Goal: Share content: Share content

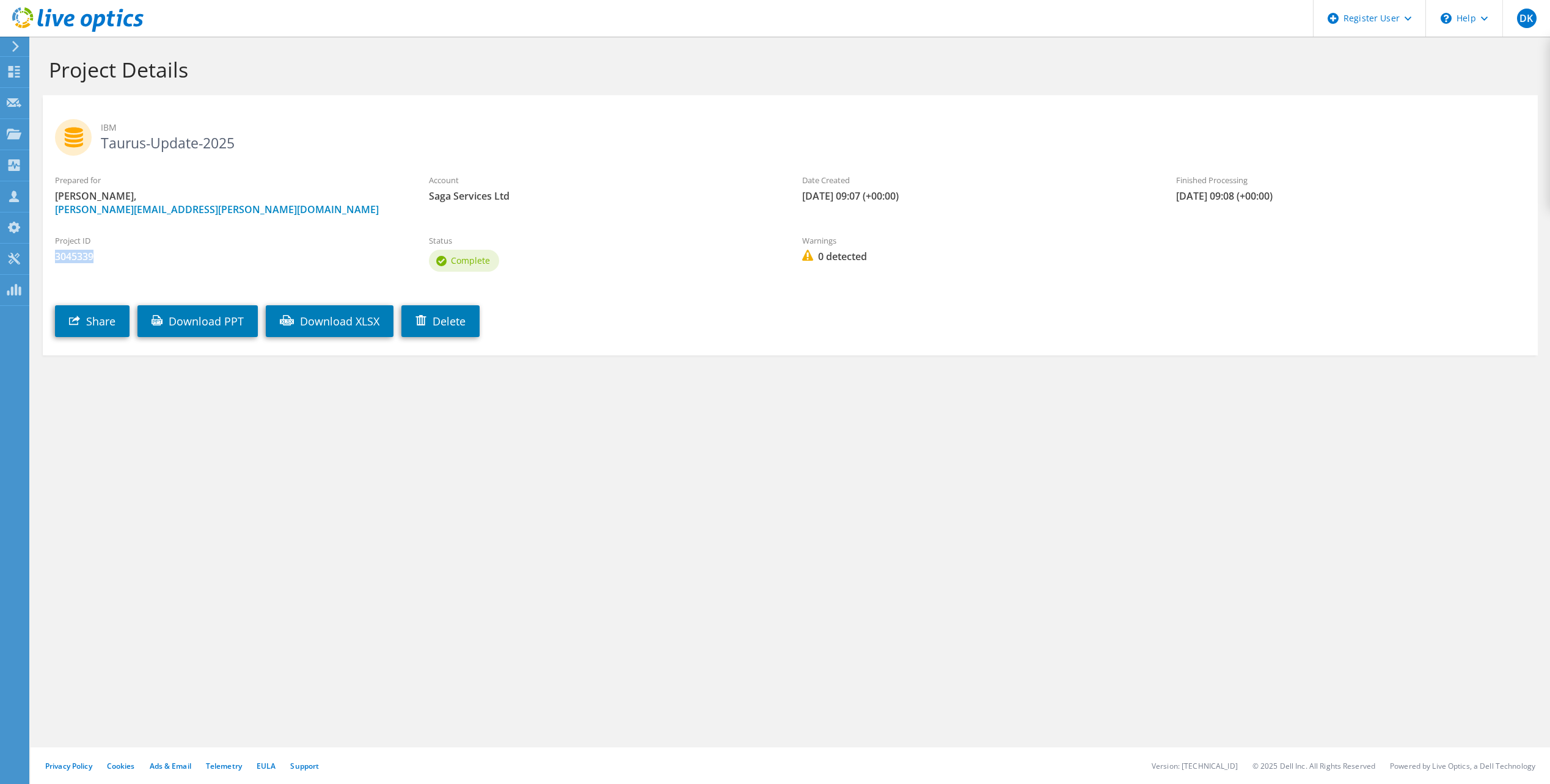
drag, startPoint x: 105, startPoint y: 256, endPoint x: 47, endPoint y: 260, distance: 58.1
click at [47, 260] on div "Project ID 3045339" at bounding box center [229, 249] width 374 height 41
copy span "3045339"
click at [55, 71] on div "Dashboard" at bounding box center [57, 72] width 57 height 31
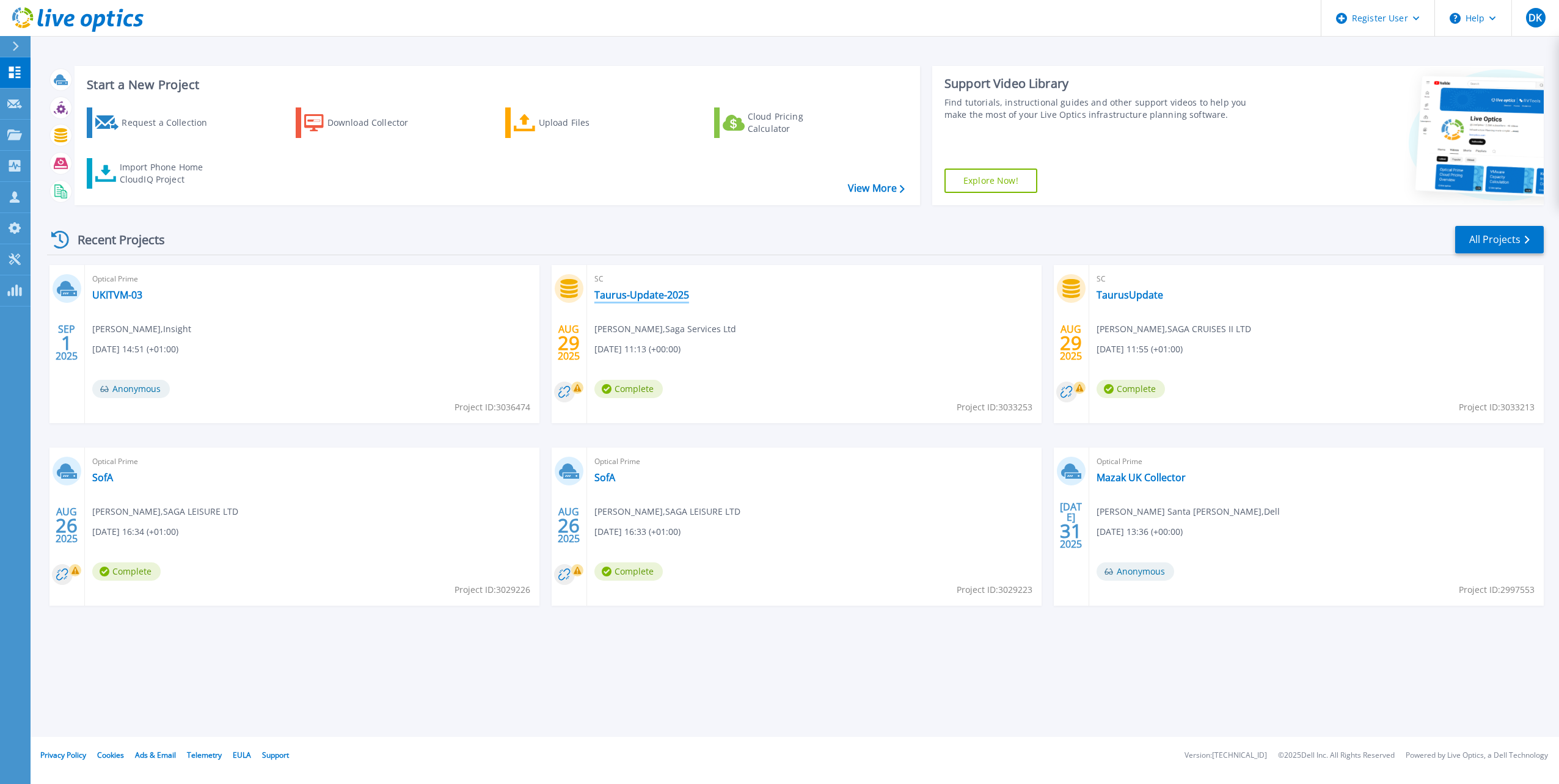
click at [672, 297] on link "Taurus-Update-2025" at bounding box center [641, 294] width 95 height 12
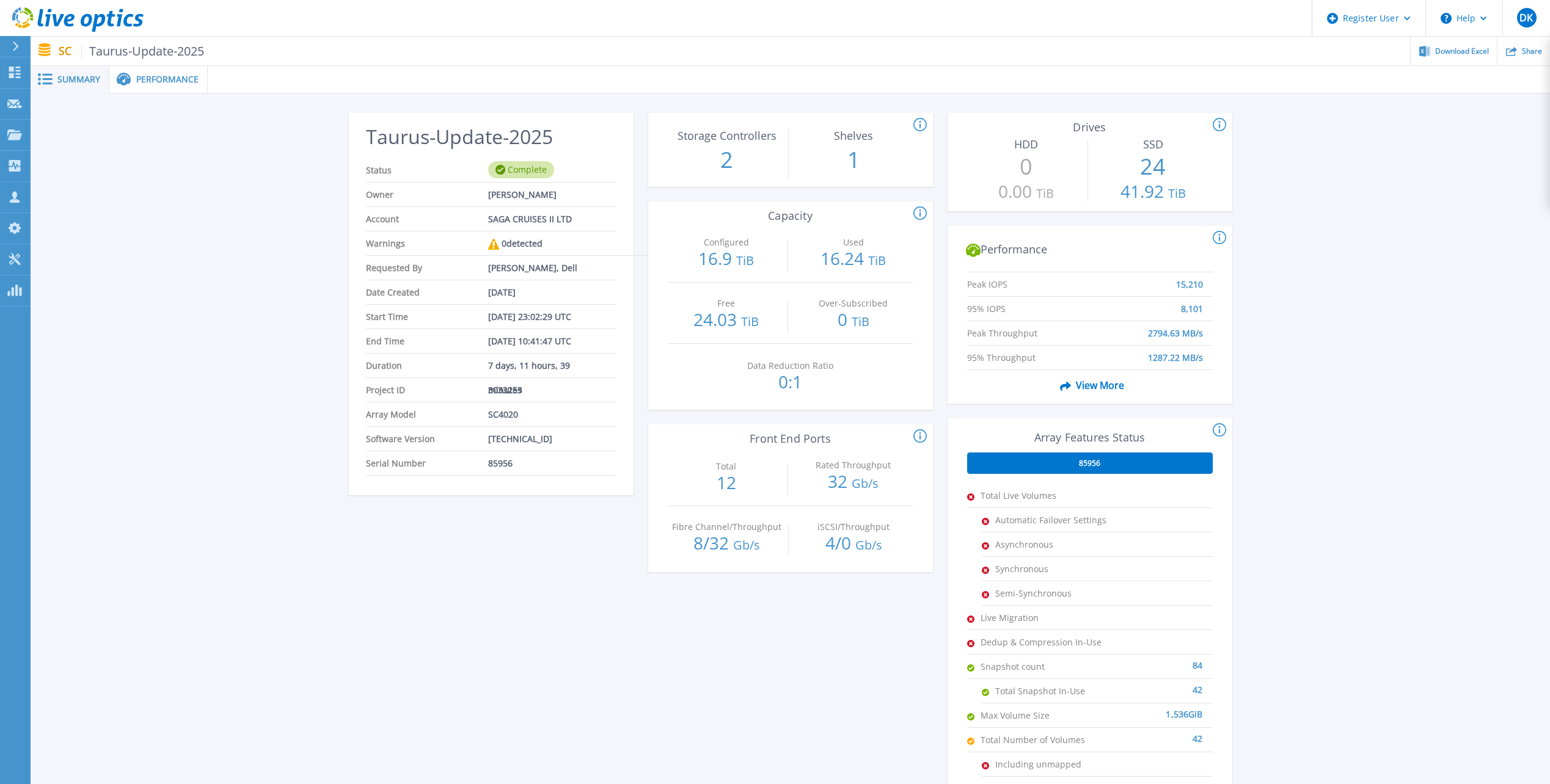
click at [165, 81] on span "Performance" at bounding box center [167, 79] width 62 height 8
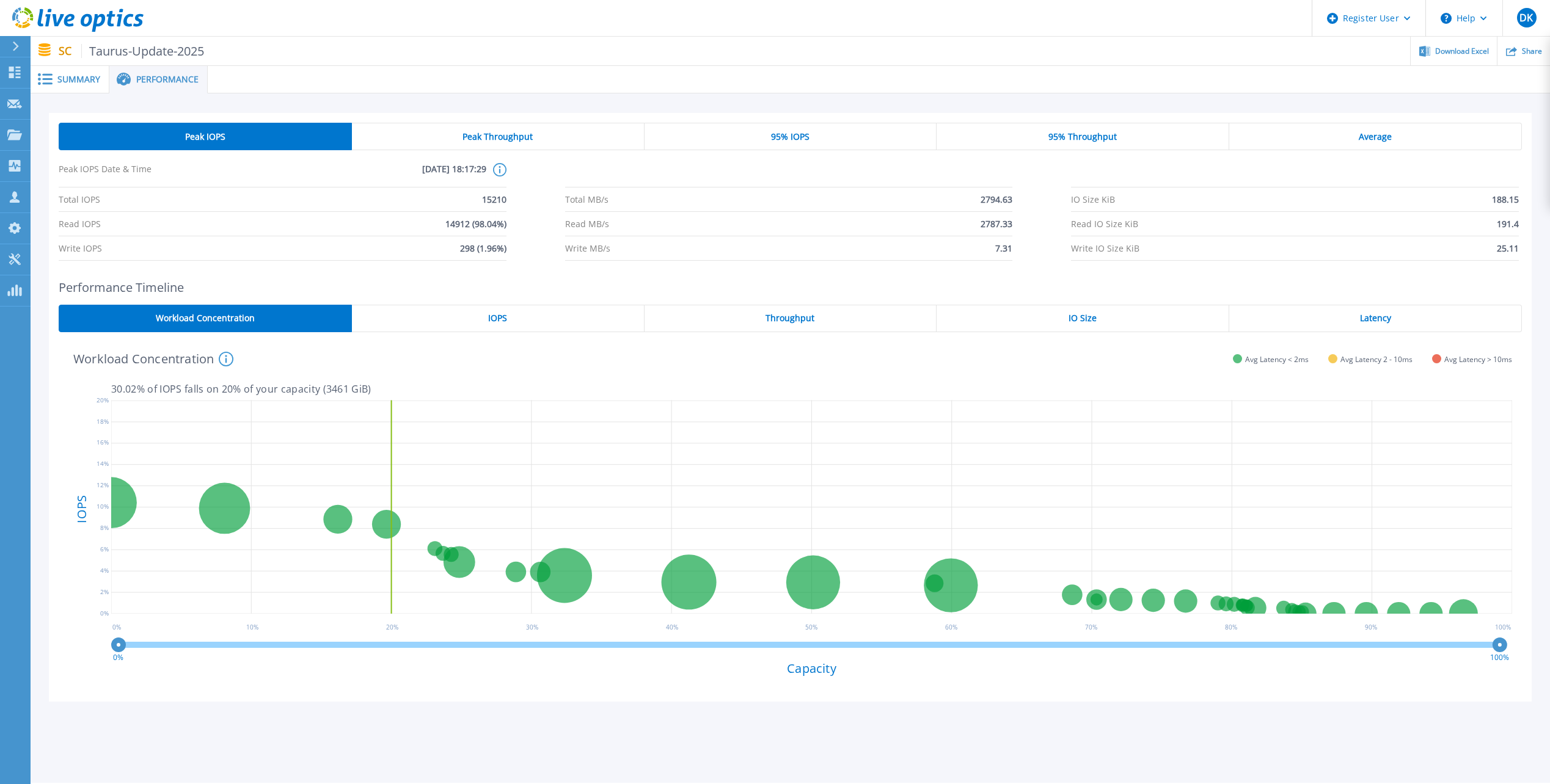
click at [503, 139] on span "Peak Throughput" at bounding box center [498, 137] width 70 height 10
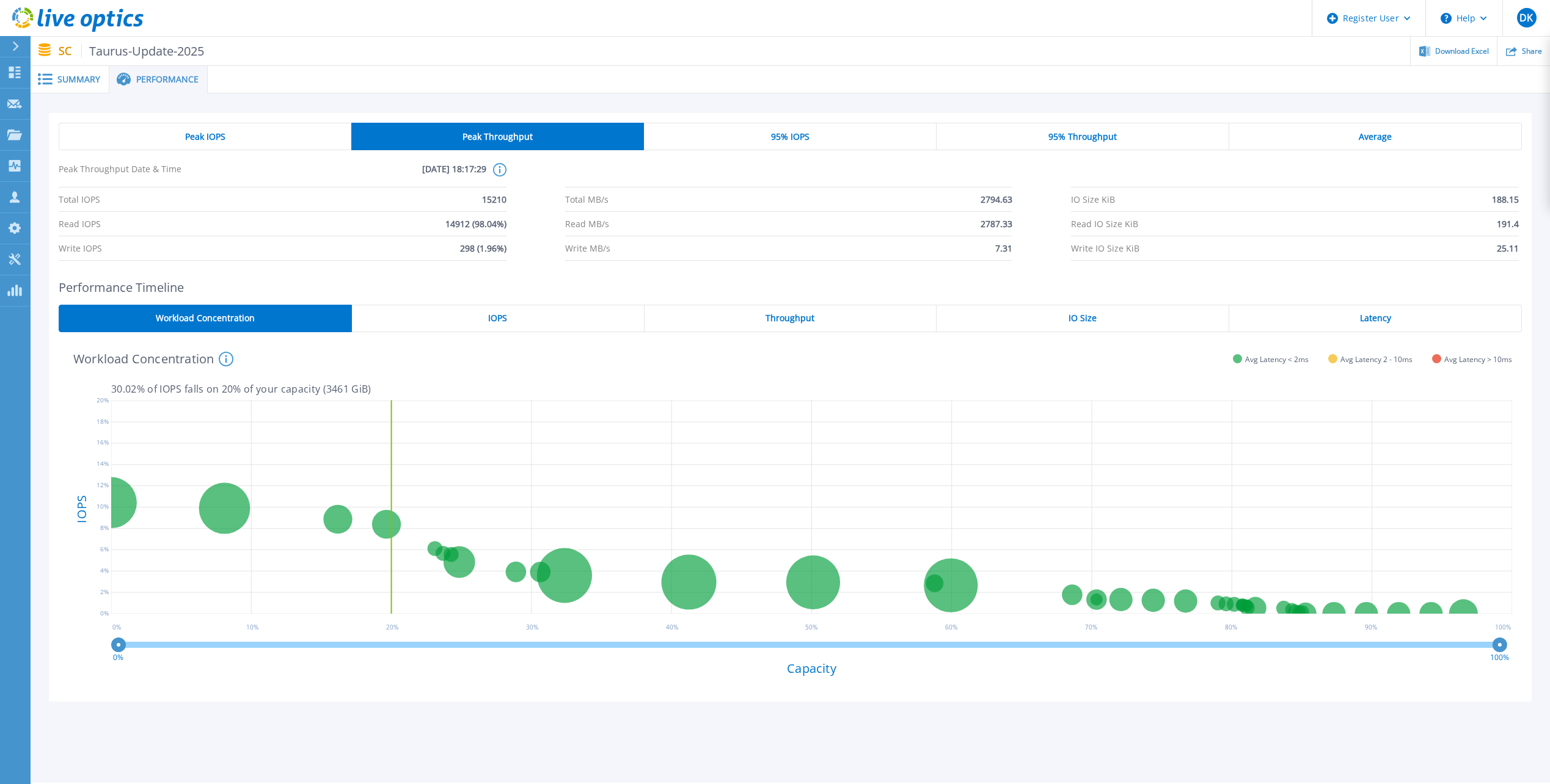
click at [794, 132] on span "95% IOPS" at bounding box center [790, 137] width 39 height 10
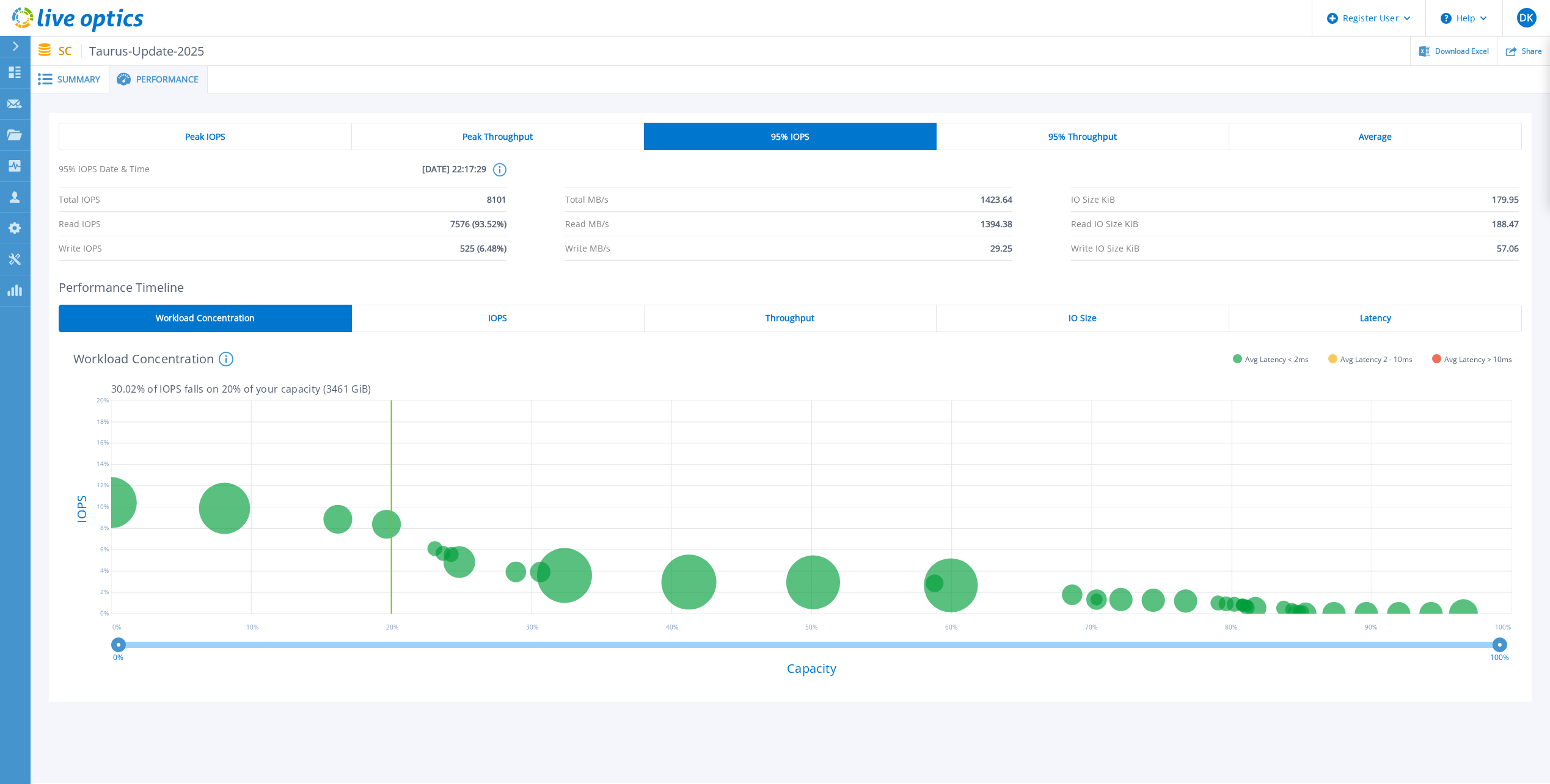
click at [1092, 132] on span "95% Throughput" at bounding box center [1083, 137] width 69 height 10
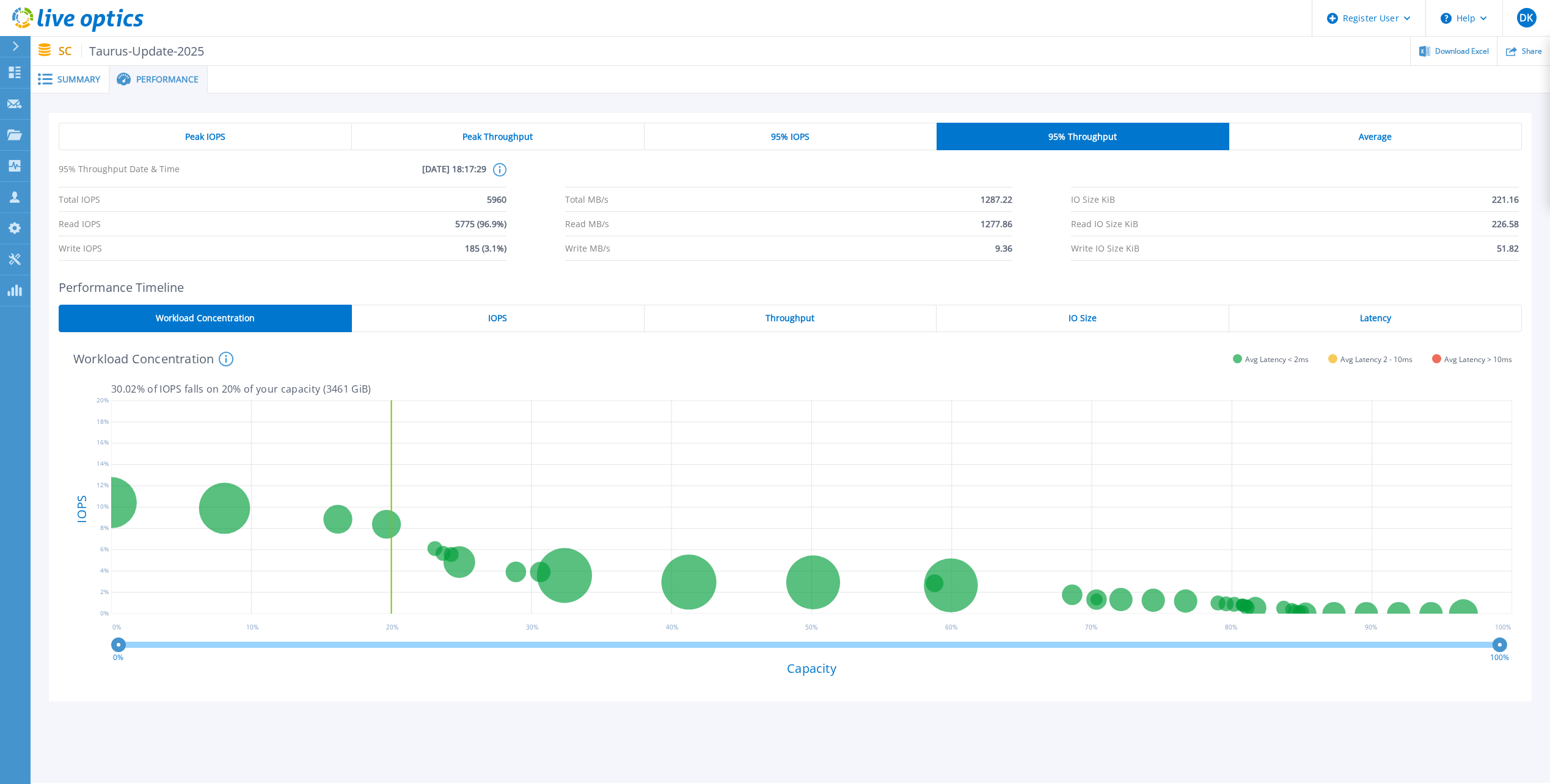
click at [1380, 133] on span "Average" at bounding box center [1375, 137] width 33 height 10
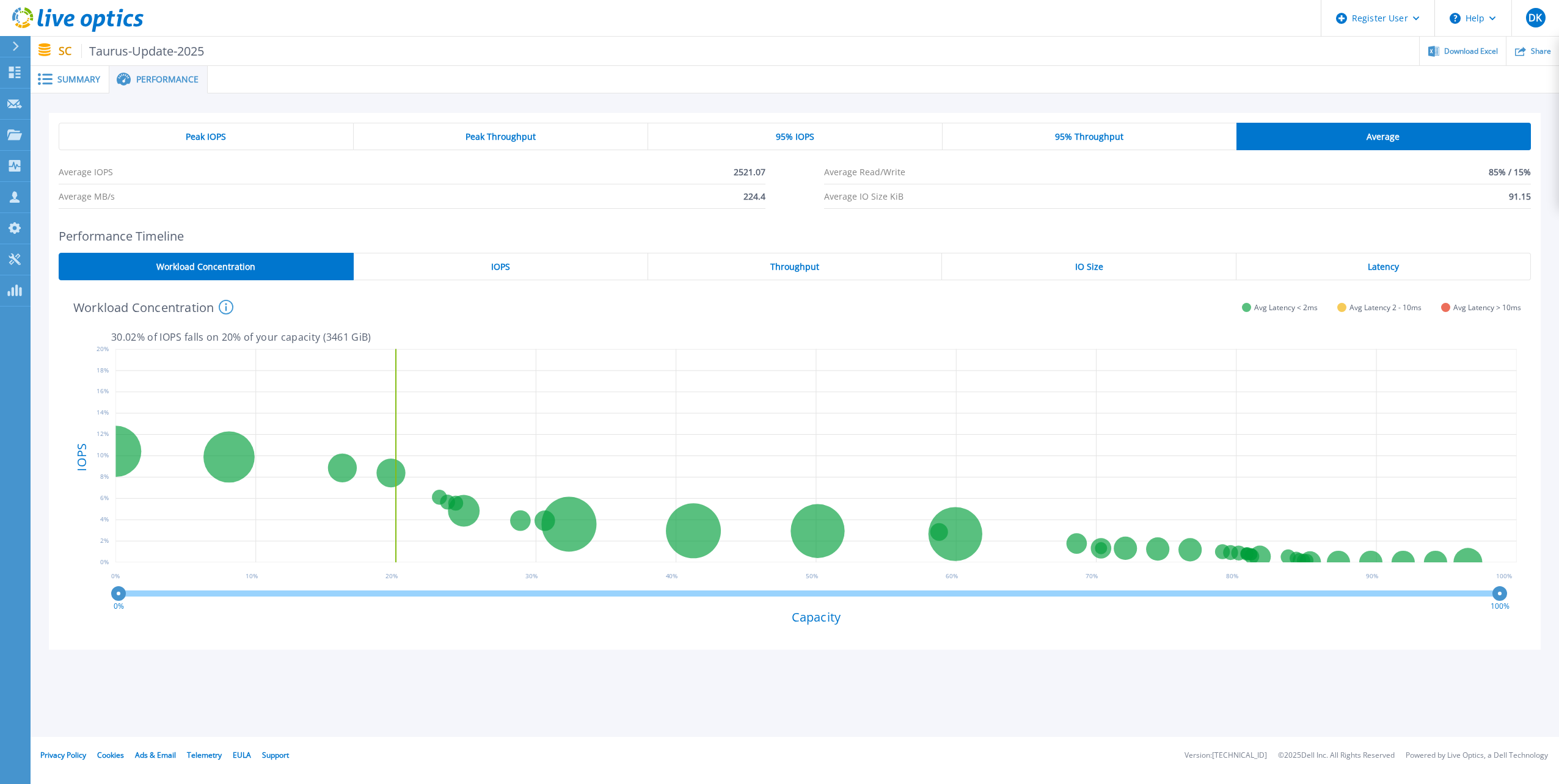
click at [224, 137] on span "Peak IOPS" at bounding box center [206, 137] width 41 height 10
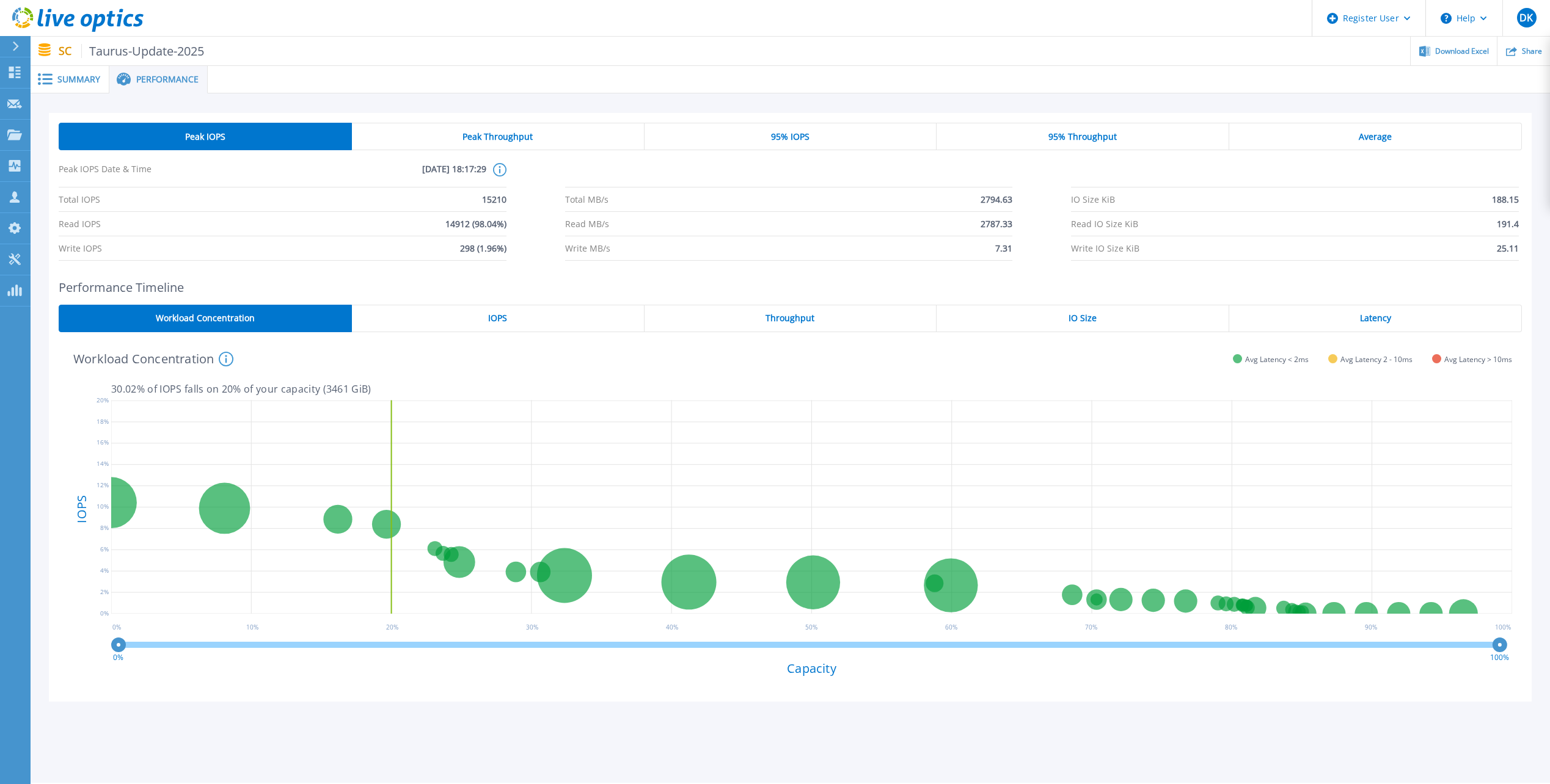
click at [70, 81] on span "Summary" at bounding box center [79, 79] width 43 height 8
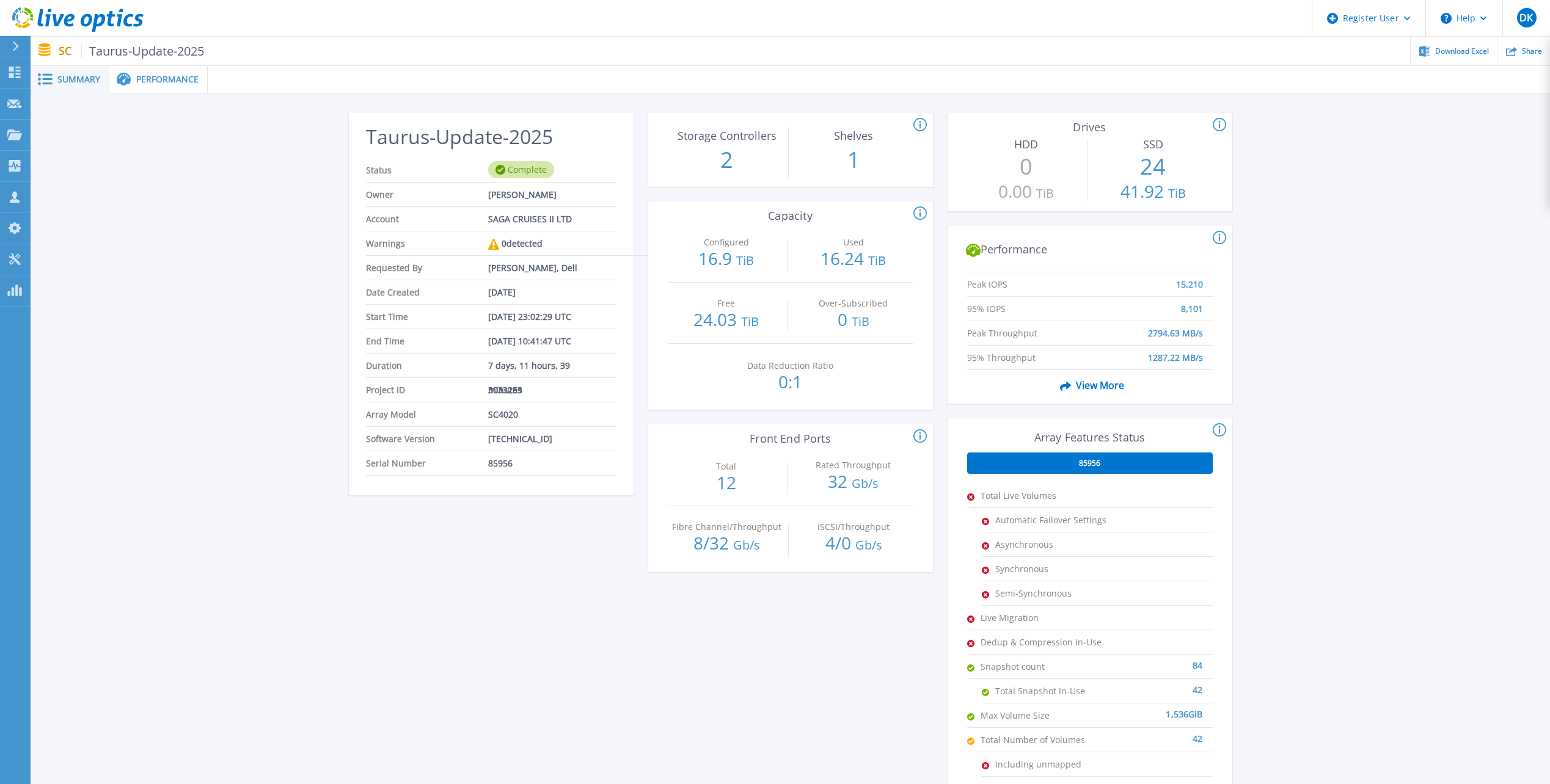
click at [1097, 388] on span "View More" at bounding box center [1089, 385] width 69 height 23
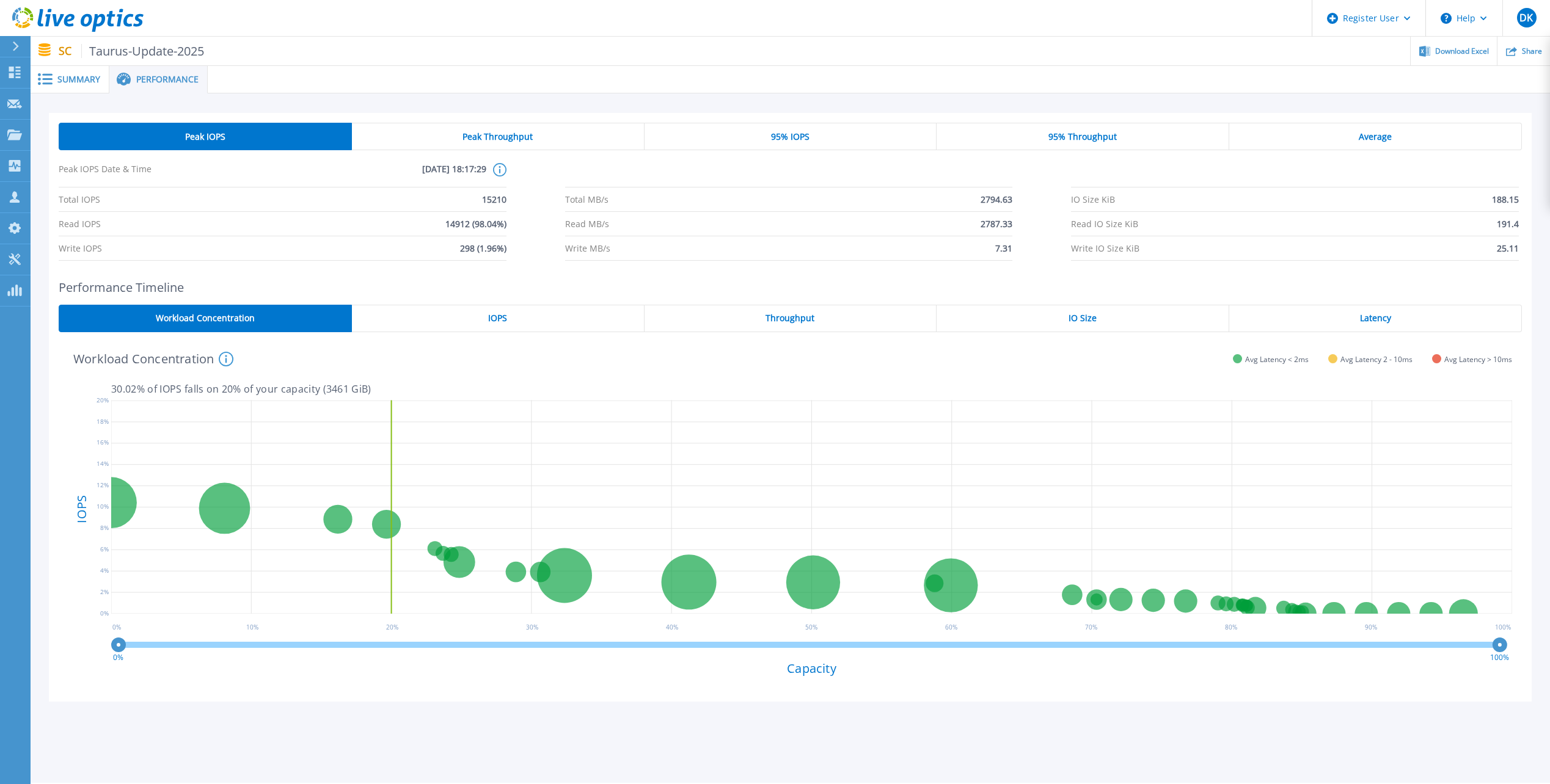
click at [69, 75] on span "Summary" at bounding box center [79, 79] width 43 height 8
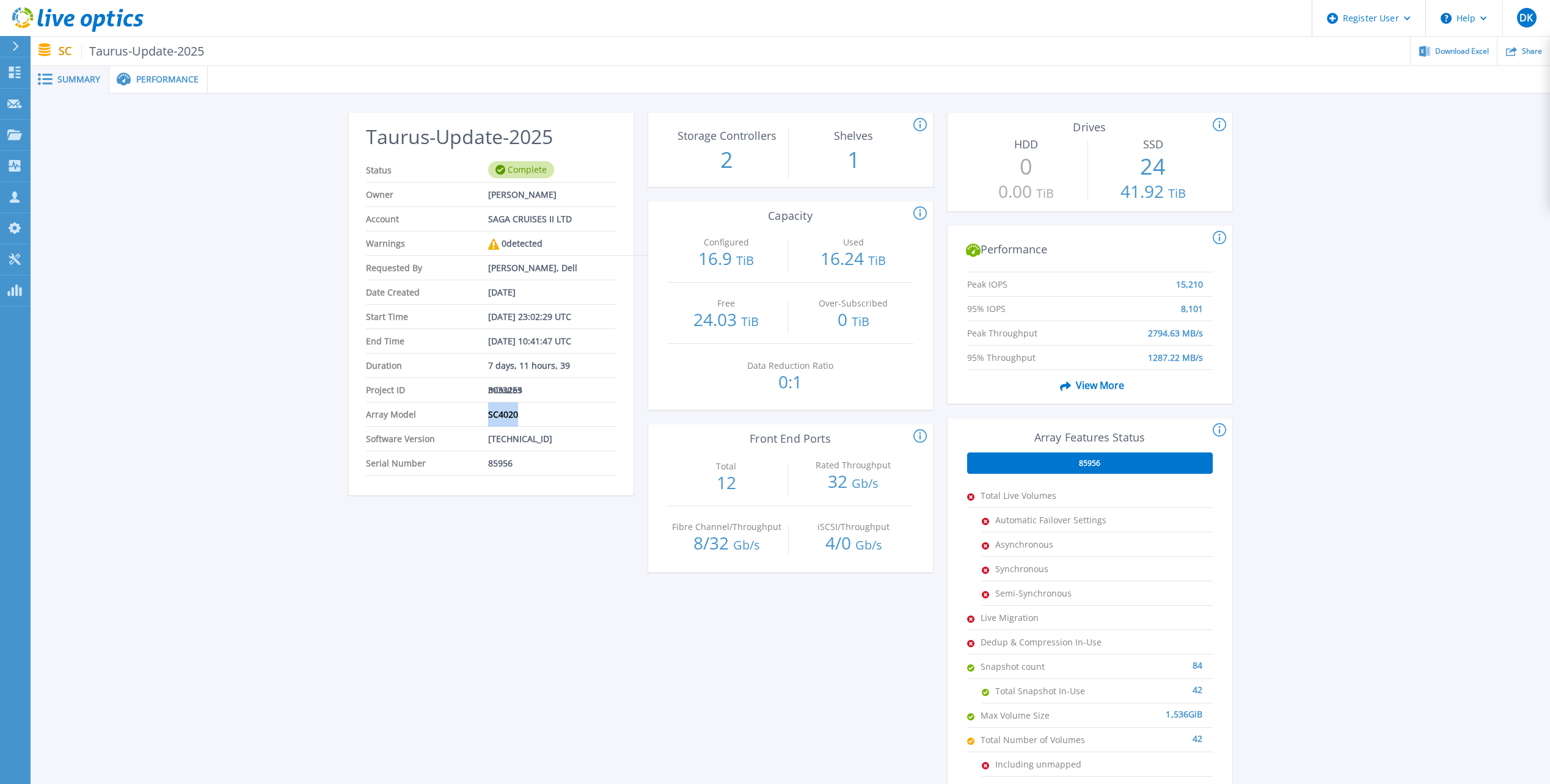
click at [456, 413] on li "Array Model SC4020" at bounding box center [491, 414] width 250 height 25
click at [14, 76] on icon at bounding box center [14, 72] width 15 height 12
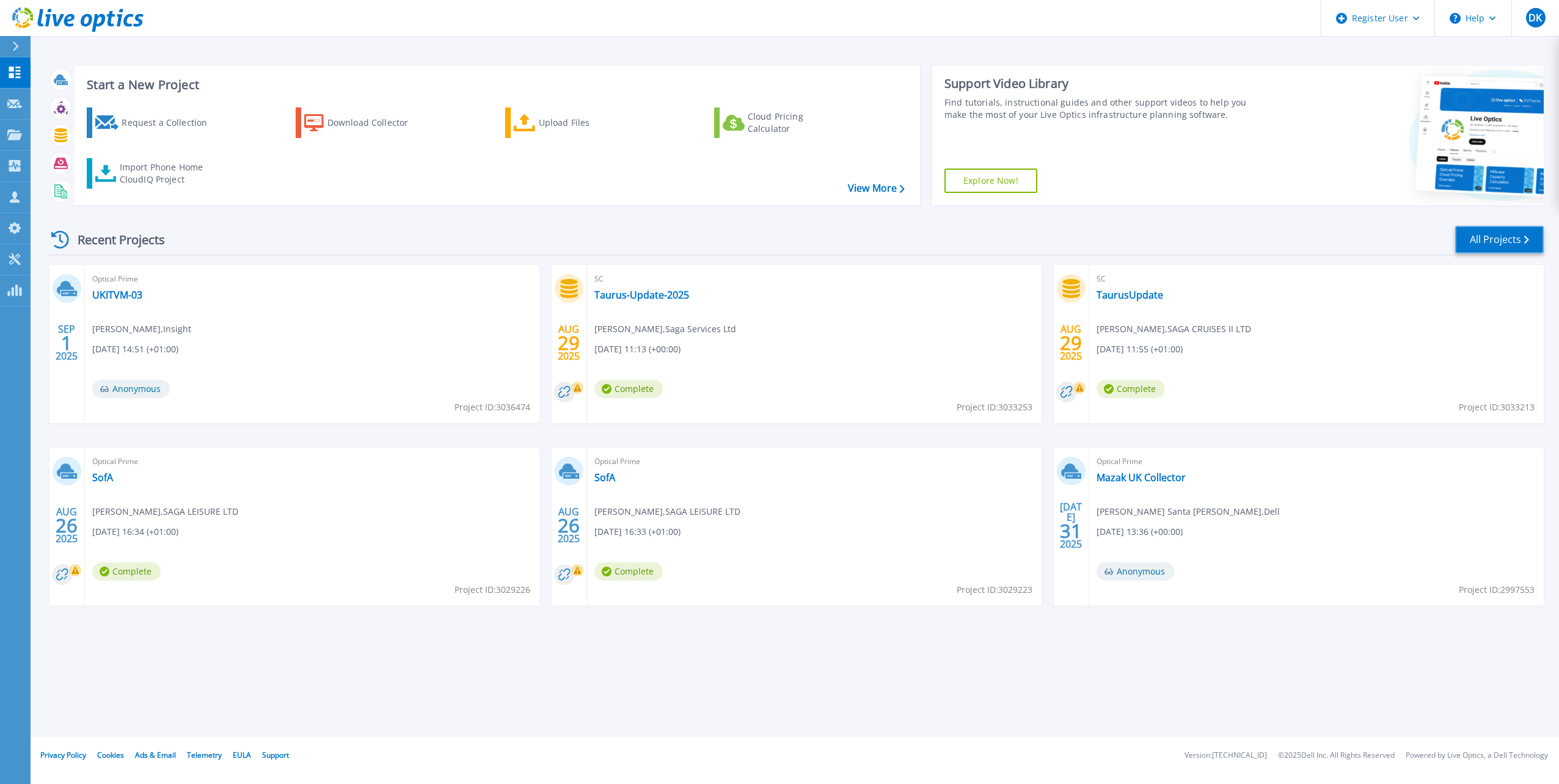
click at [1498, 240] on link "All Projects" at bounding box center [1499, 240] width 88 height 27
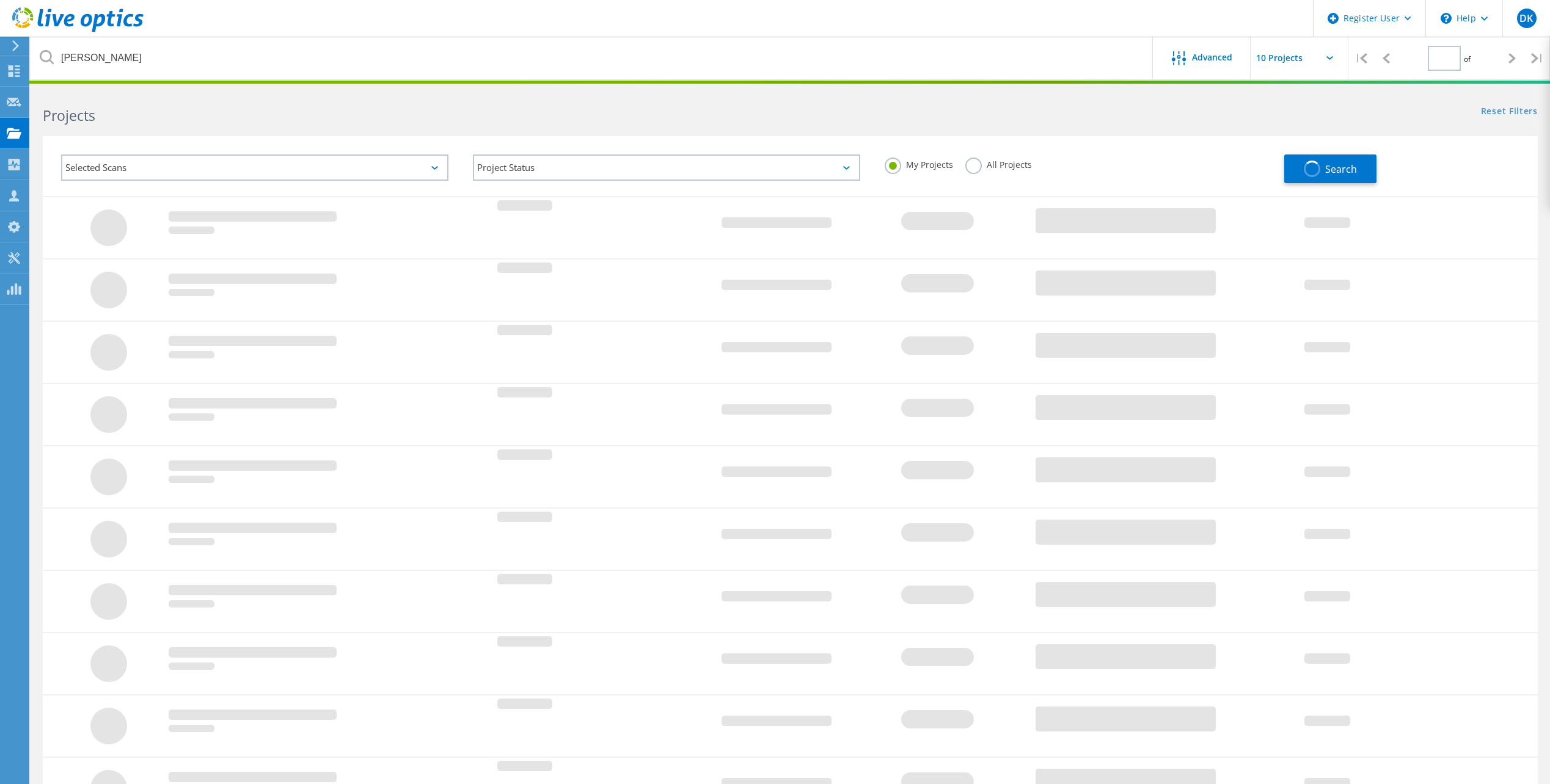
type input "1"
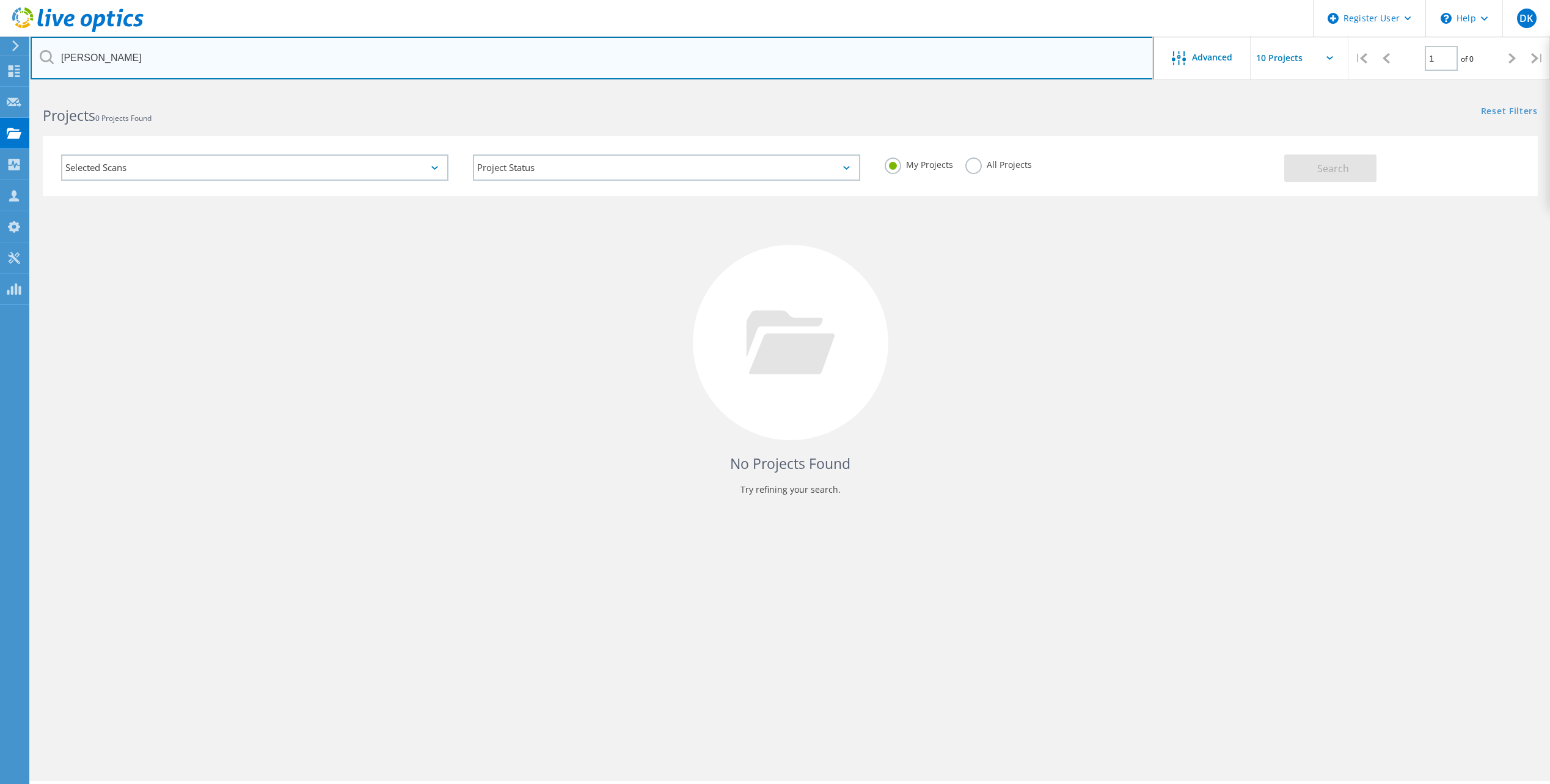
drag, startPoint x: 195, startPoint y: 55, endPoint x: -20, endPoint y: 55, distance: 215.0
click at [0, 55] on html "Register User \n Help Explore Helpful Articles Contact Support DK Dell User Dav…" at bounding box center [775, 408] width 1550 height 818
paste input "3045339"
type input "3045339"
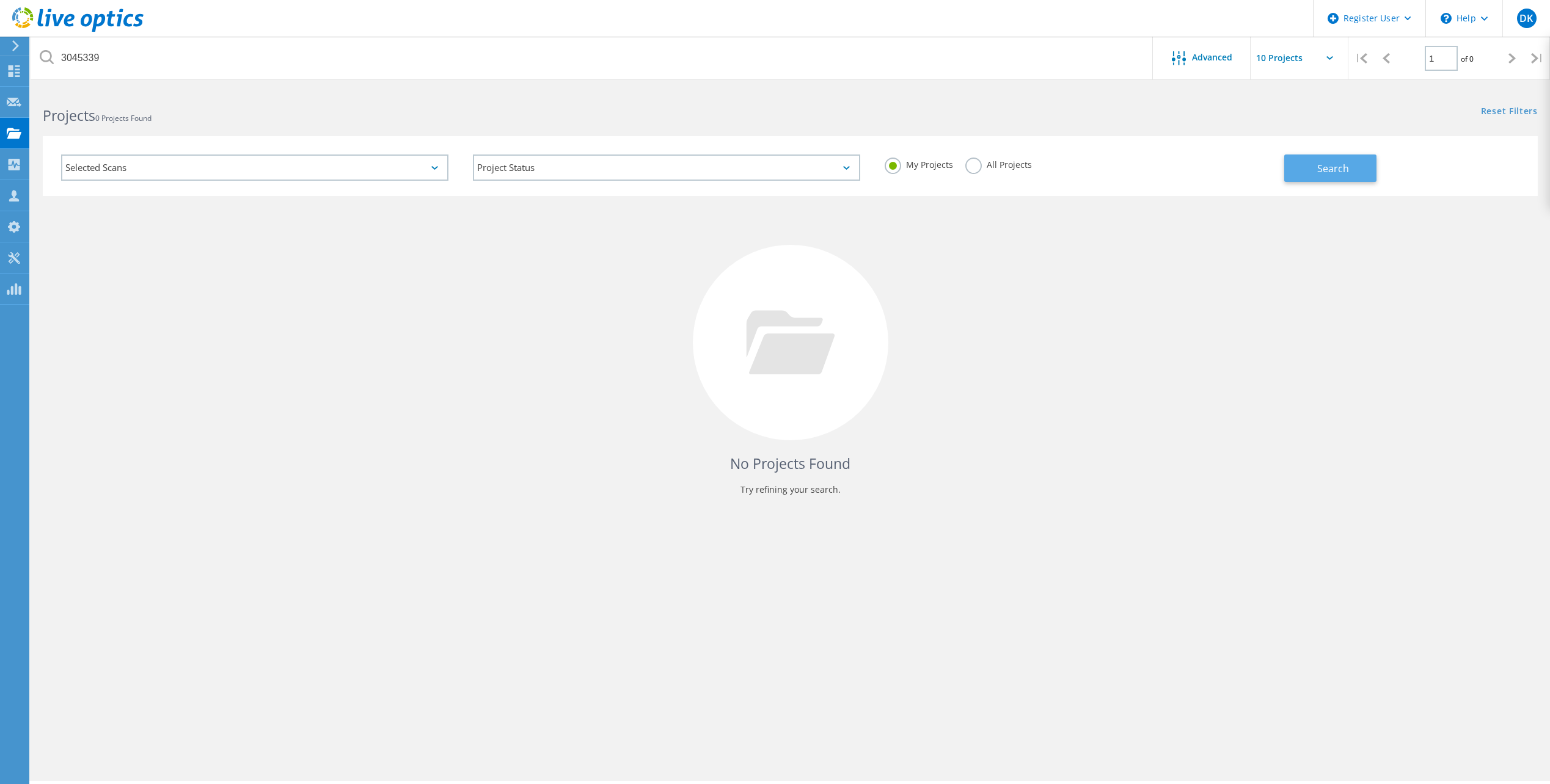
click at [1335, 166] on span "Search" at bounding box center [1333, 168] width 32 height 13
click at [1009, 156] on div "My Projects All Projects" at bounding box center [1078, 165] width 412 height 46
click at [1012, 164] on label "All Projects" at bounding box center [998, 163] width 67 height 12
click at [0, 0] on input "All Projects" at bounding box center [0, 0] width 0 height 0
click at [1344, 165] on span "Search" at bounding box center [1333, 168] width 32 height 13
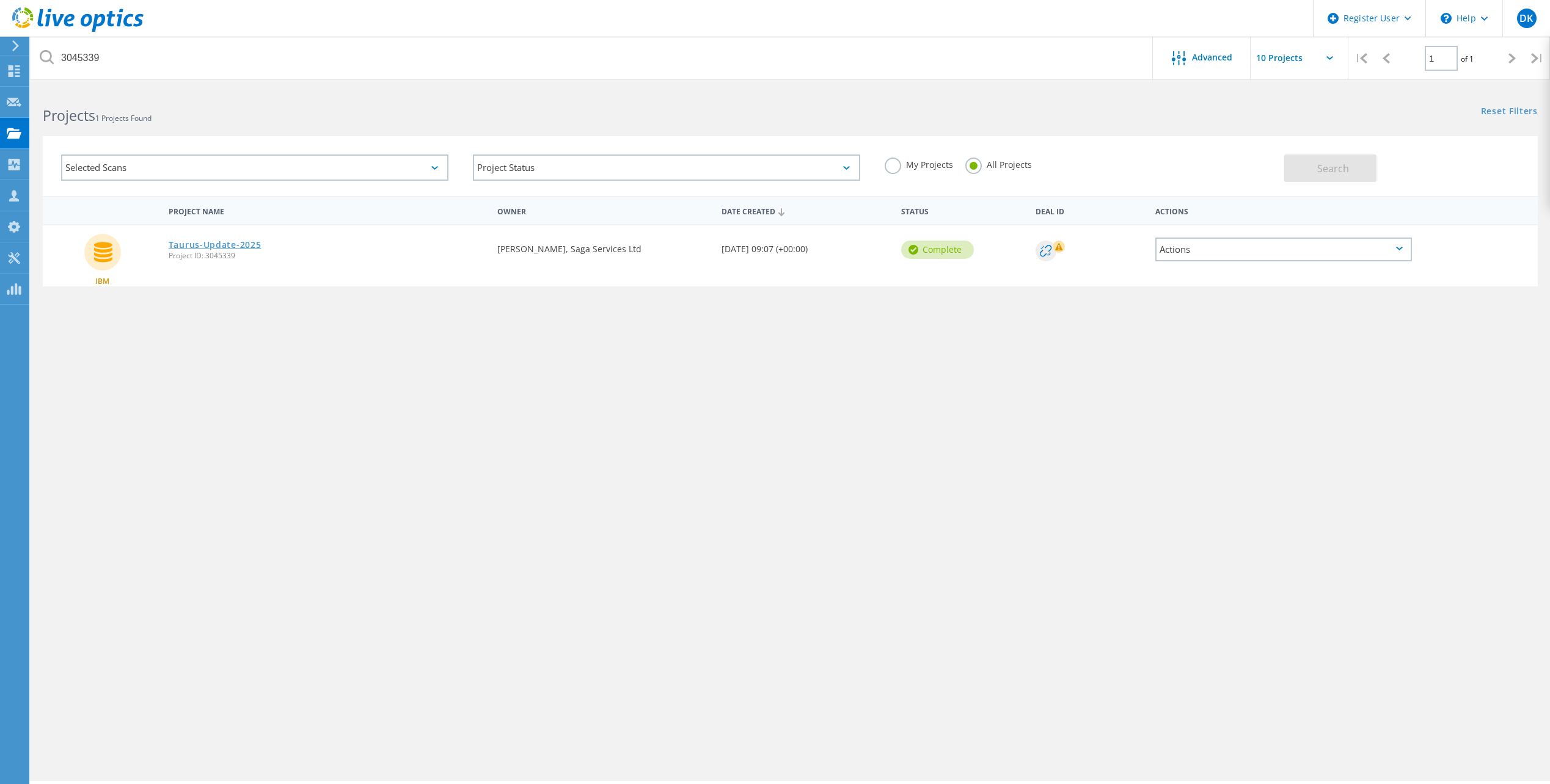
click at [235, 242] on link "Taurus-Update-2025" at bounding box center [215, 245] width 93 height 8
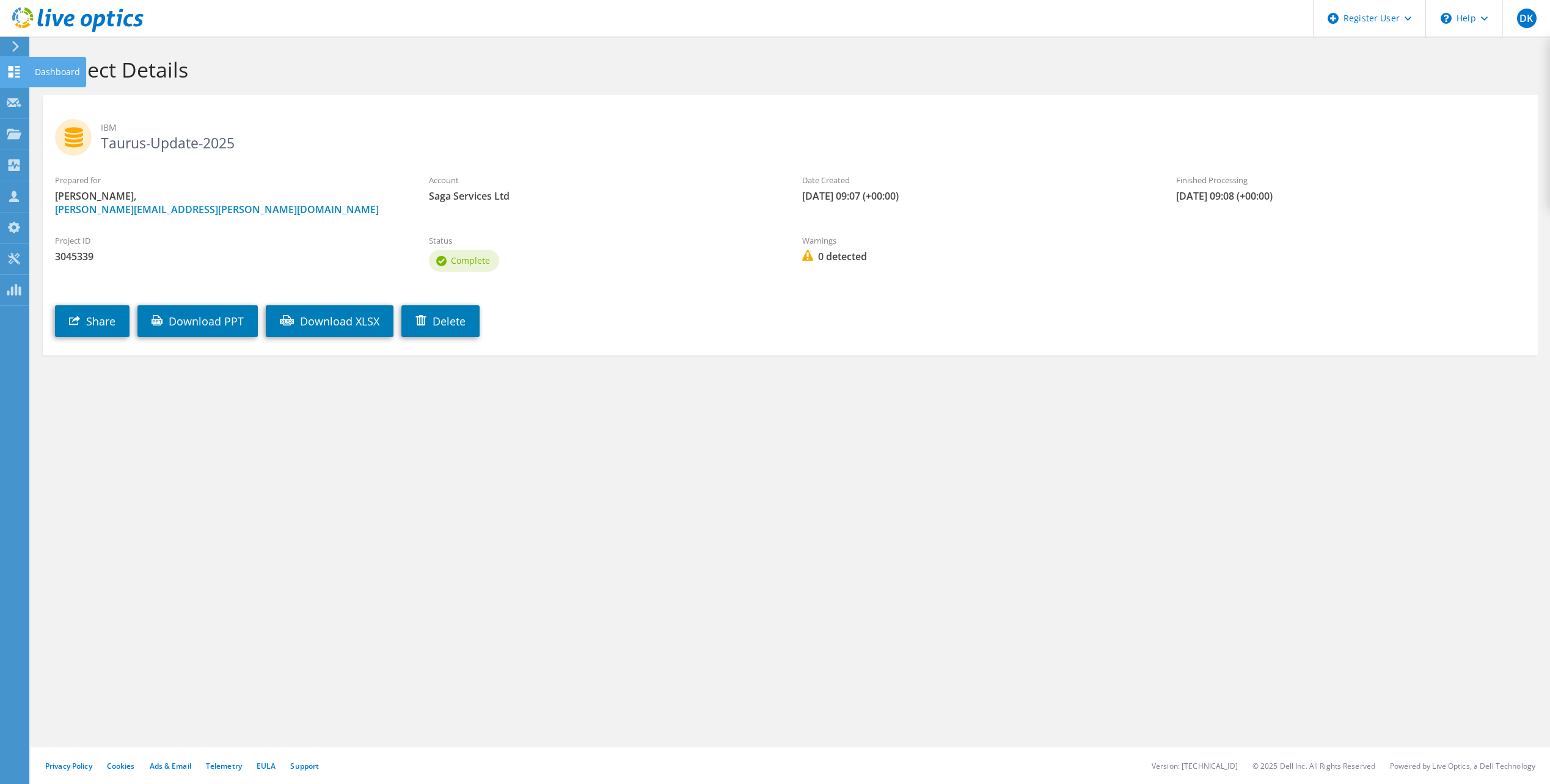
click at [53, 75] on div "Dashboard" at bounding box center [57, 72] width 57 height 31
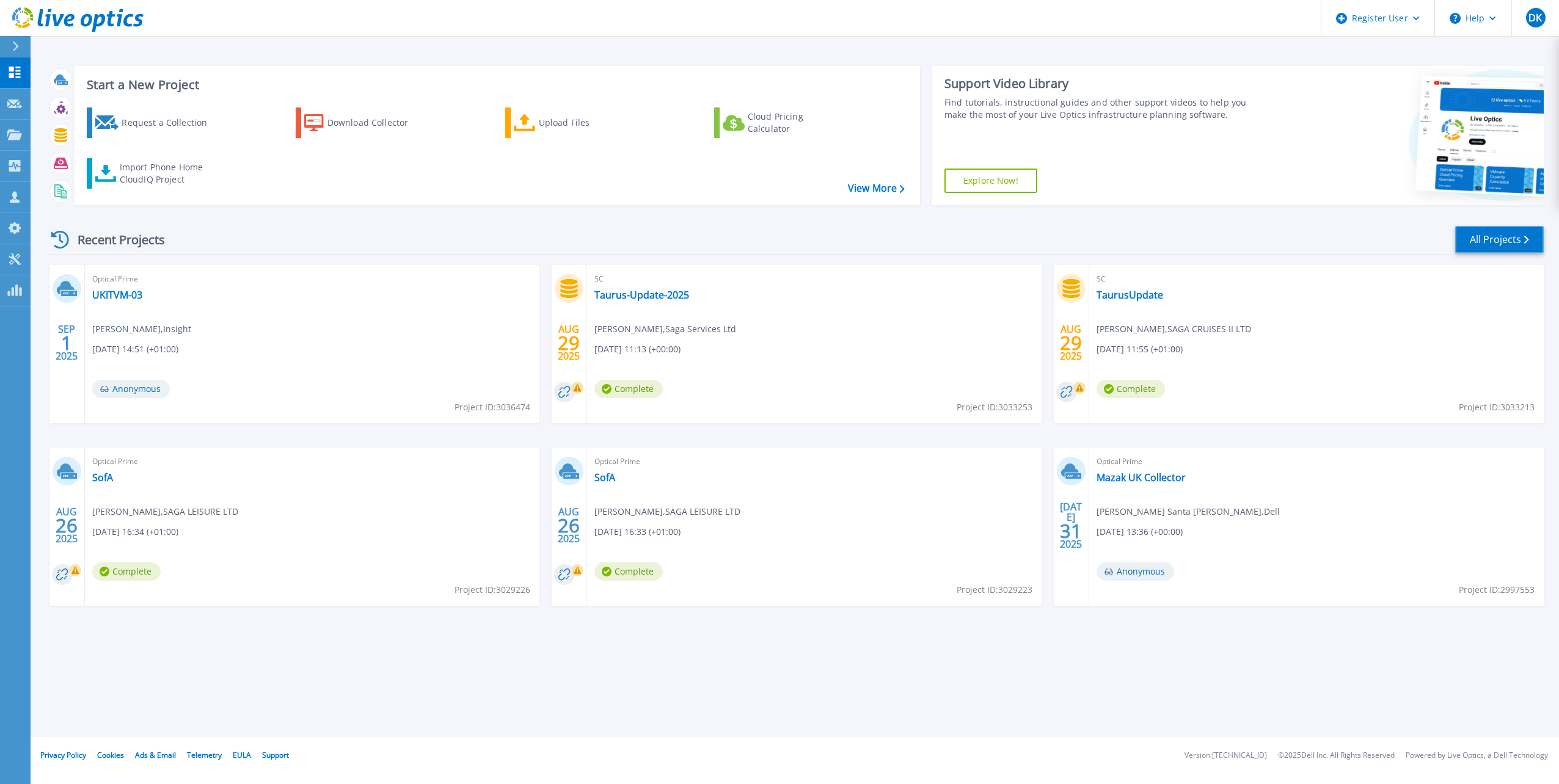
click at [1498, 246] on link "All Projects" at bounding box center [1499, 240] width 88 height 27
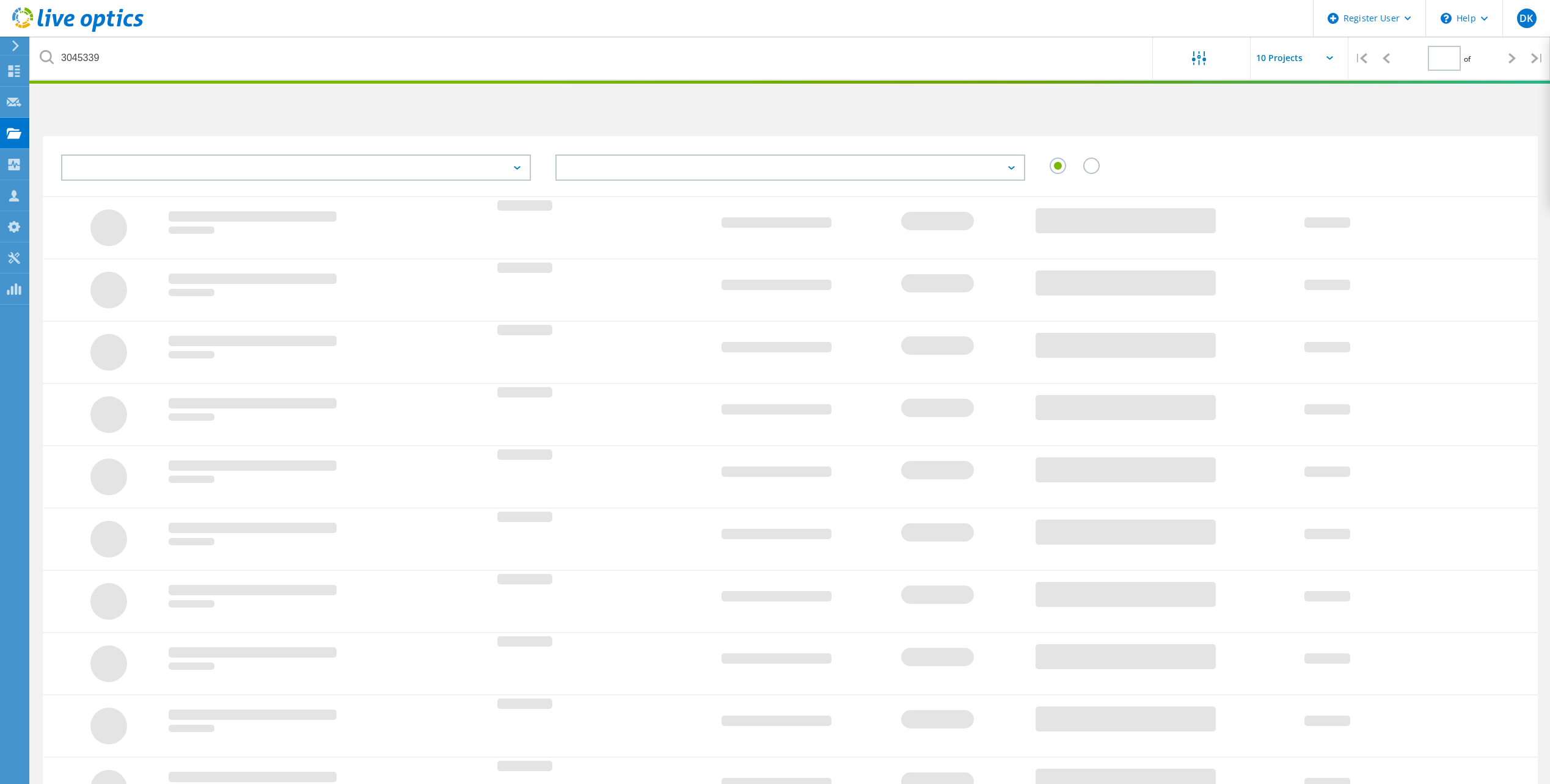
type input "1"
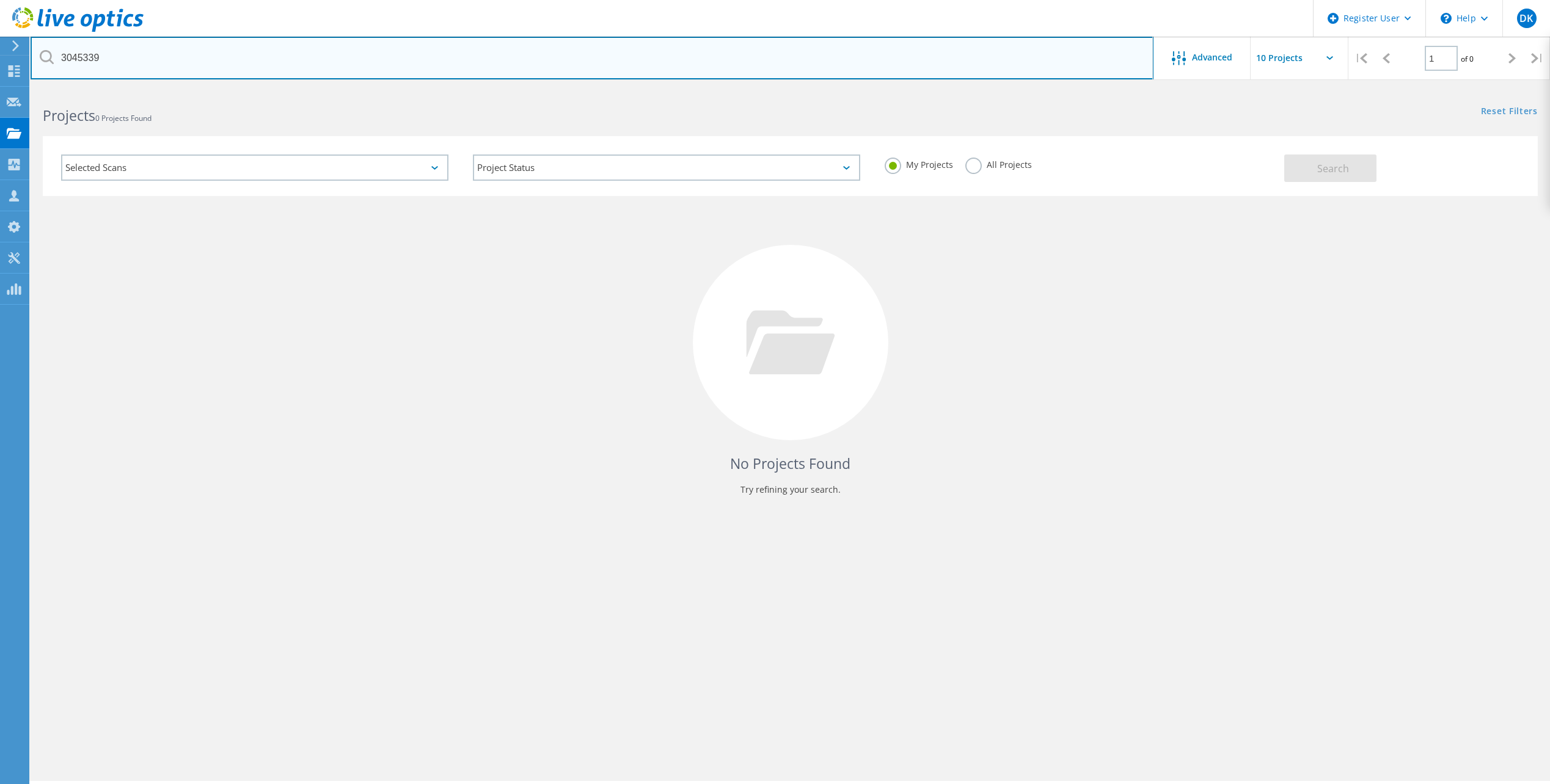
click at [189, 60] on input "3045339" at bounding box center [592, 57] width 1123 height 43
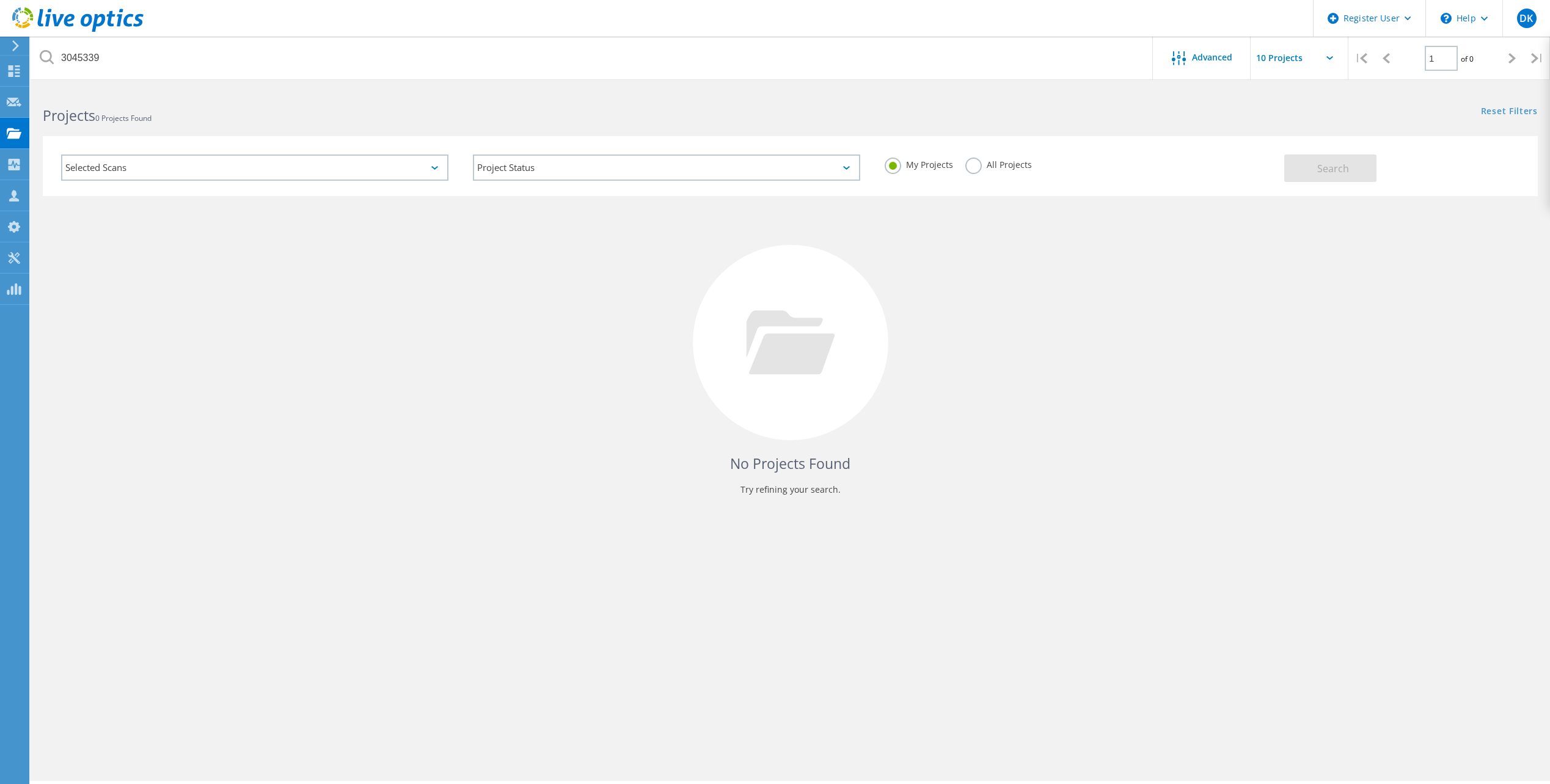
click at [1021, 166] on label "All Projects" at bounding box center [998, 163] width 67 height 12
click at [0, 0] on input "All Projects" at bounding box center [0, 0] width 0 height 0
click at [1326, 164] on span "Search" at bounding box center [1333, 168] width 32 height 13
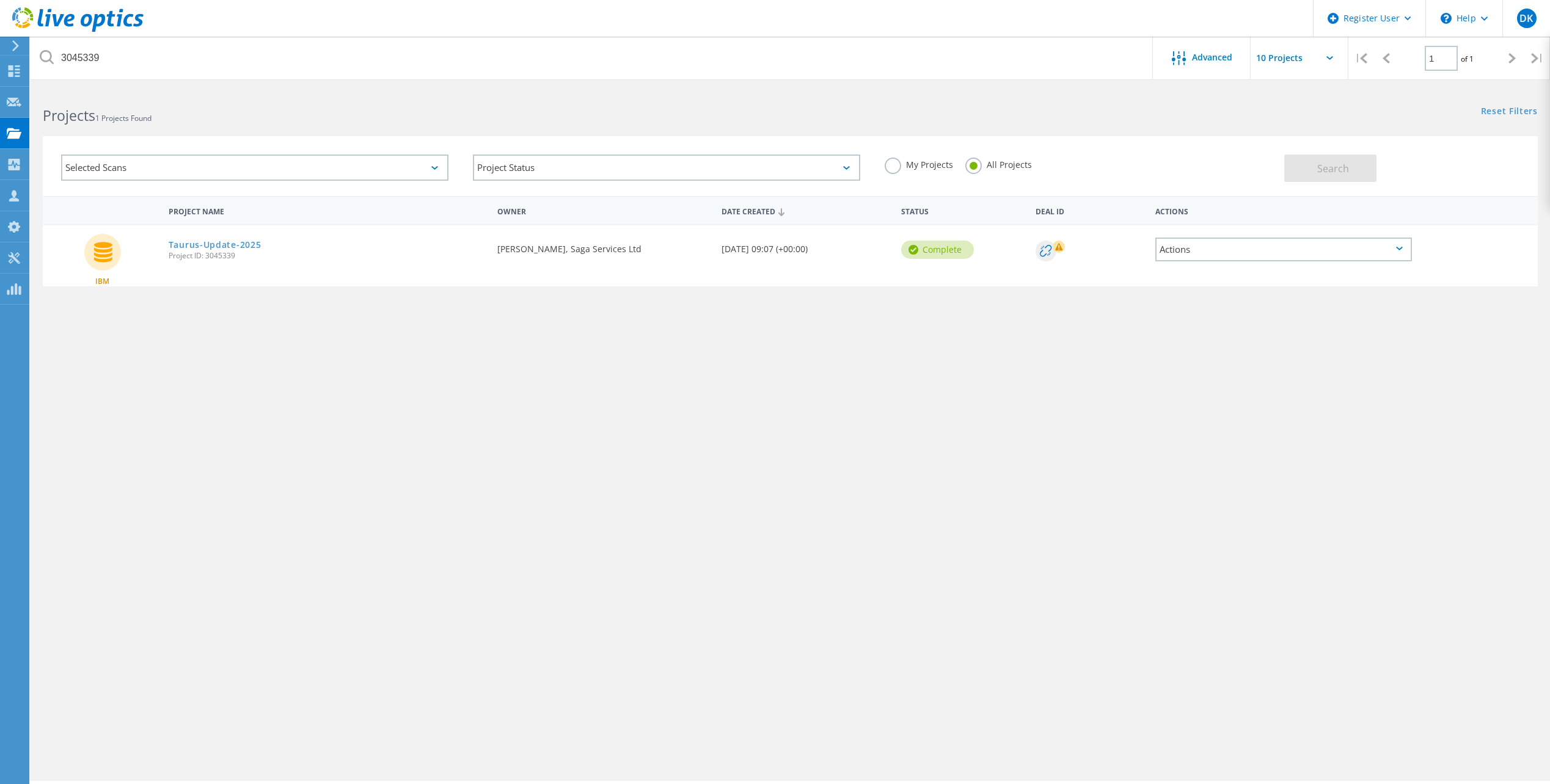
click at [1185, 255] on div "Actions" at bounding box center [1284, 249] width 257 height 24
click at [251, 245] on link "Taurus-Update-2025" at bounding box center [215, 245] width 93 height 8
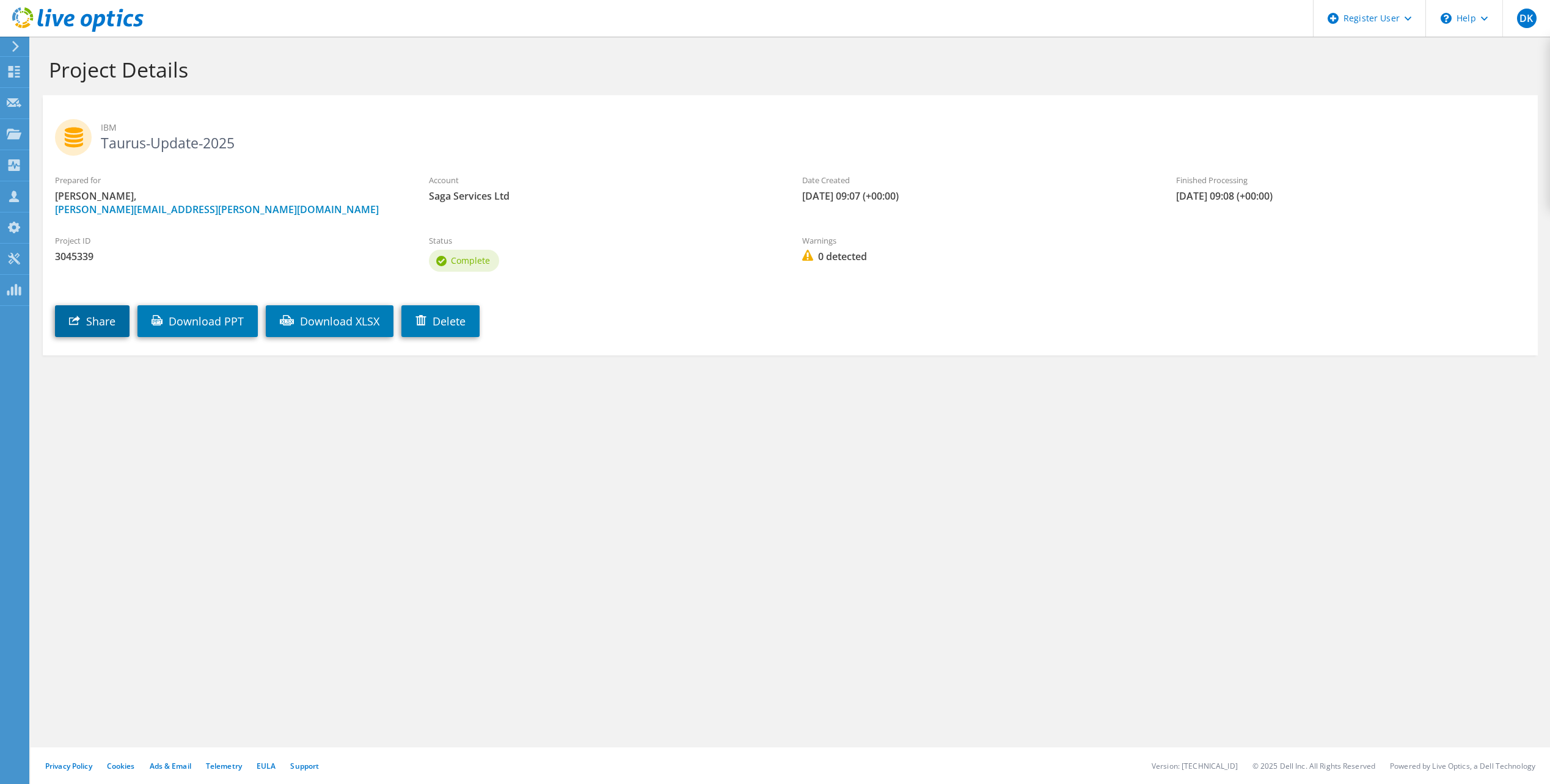
click at [107, 322] on link "Share" at bounding box center [92, 321] width 74 height 32
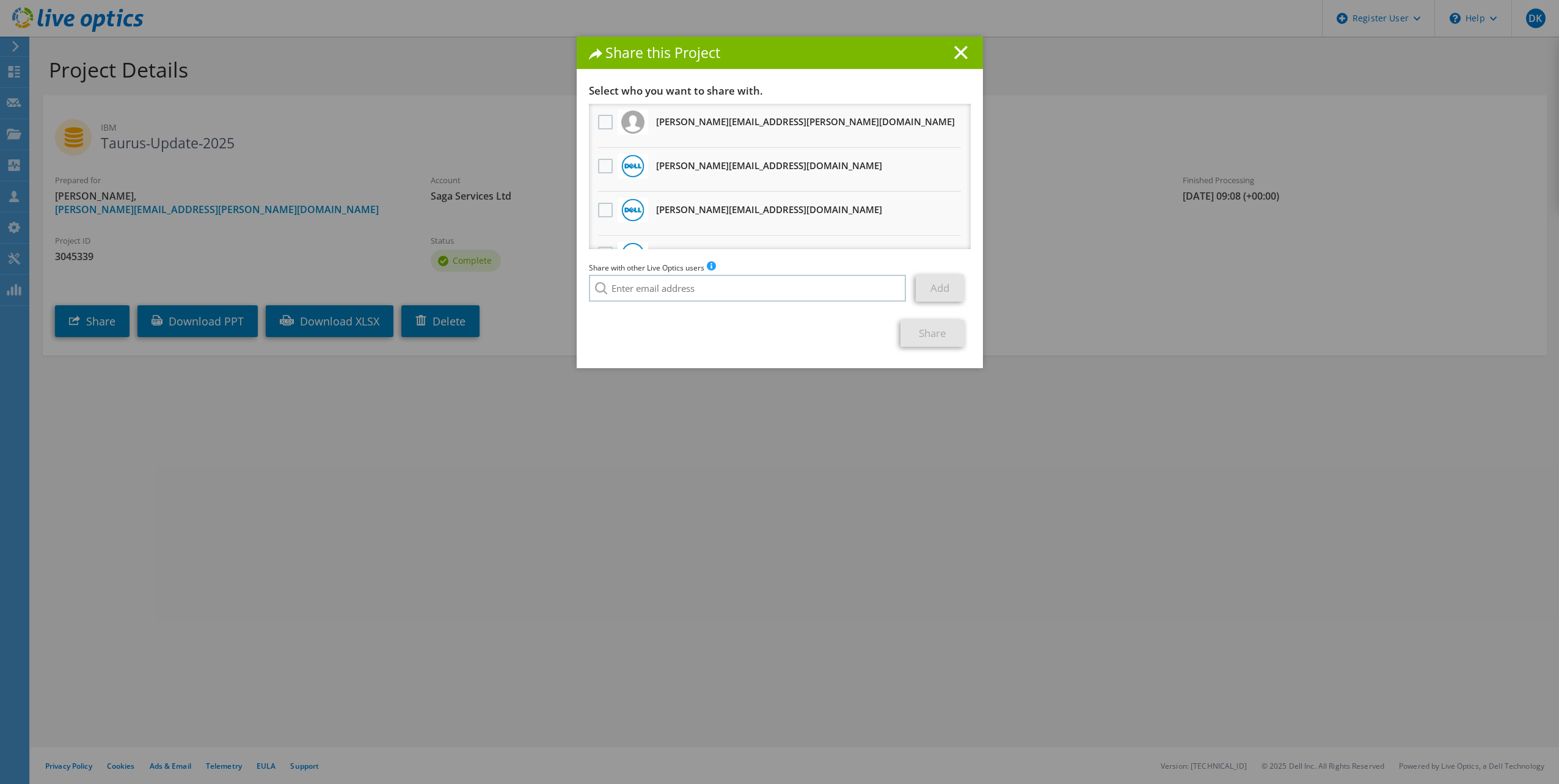
click at [699, 166] on h3 "[PERSON_NAME][EMAIL_ADDRESS][DOMAIN_NAME] Will receive an anonymous copy" at bounding box center [769, 165] width 226 height 20
click at [599, 169] on label at bounding box center [606, 166] width 18 height 15
click at [0, 0] on input "checkbox" at bounding box center [0, 0] width 0 height 0
click at [932, 336] on link "Share" at bounding box center [933, 333] width 64 height 27
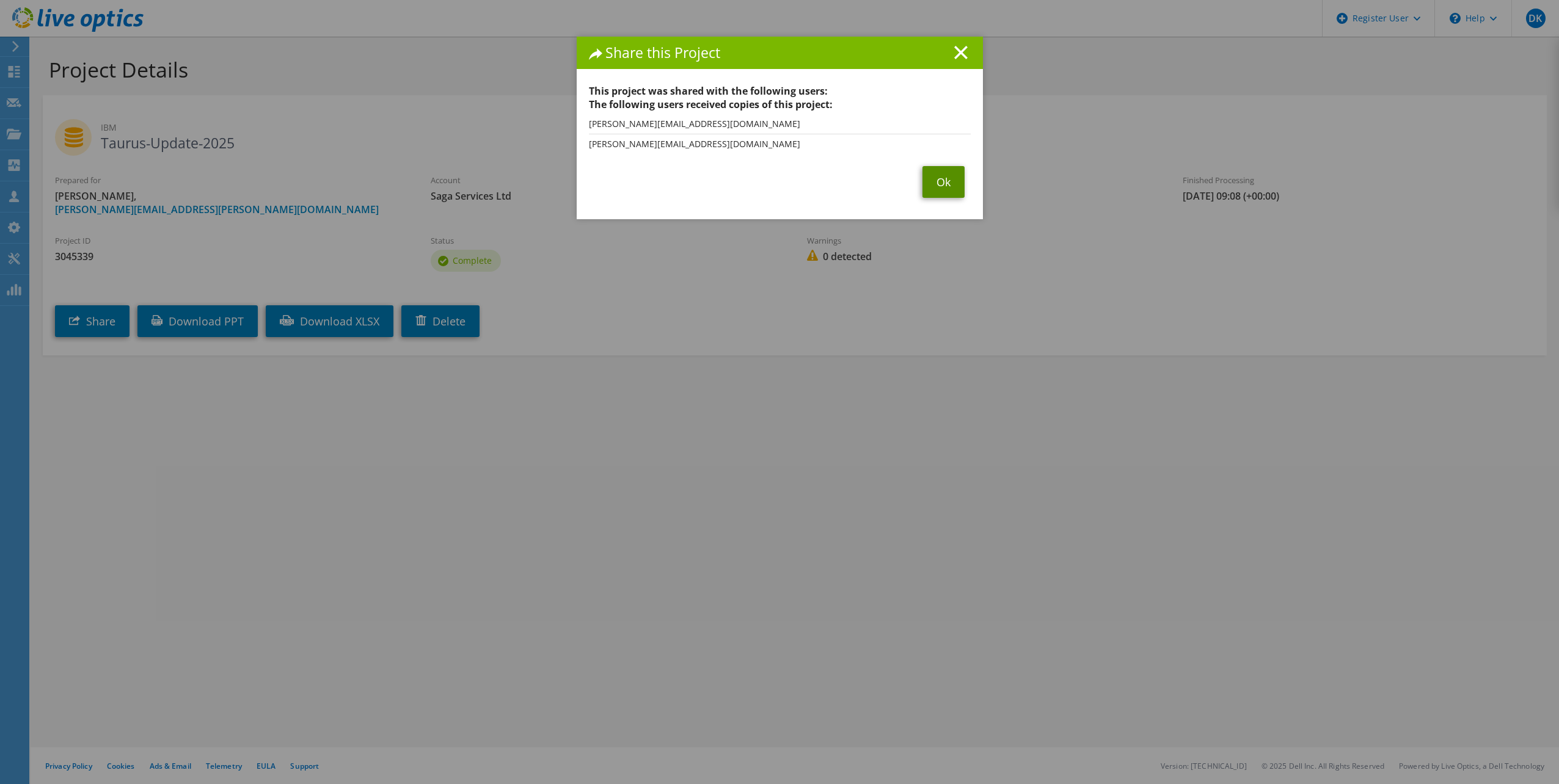
click at [935, 186] on link "Ok" at bounding box center [944, 181] width 42 height 32
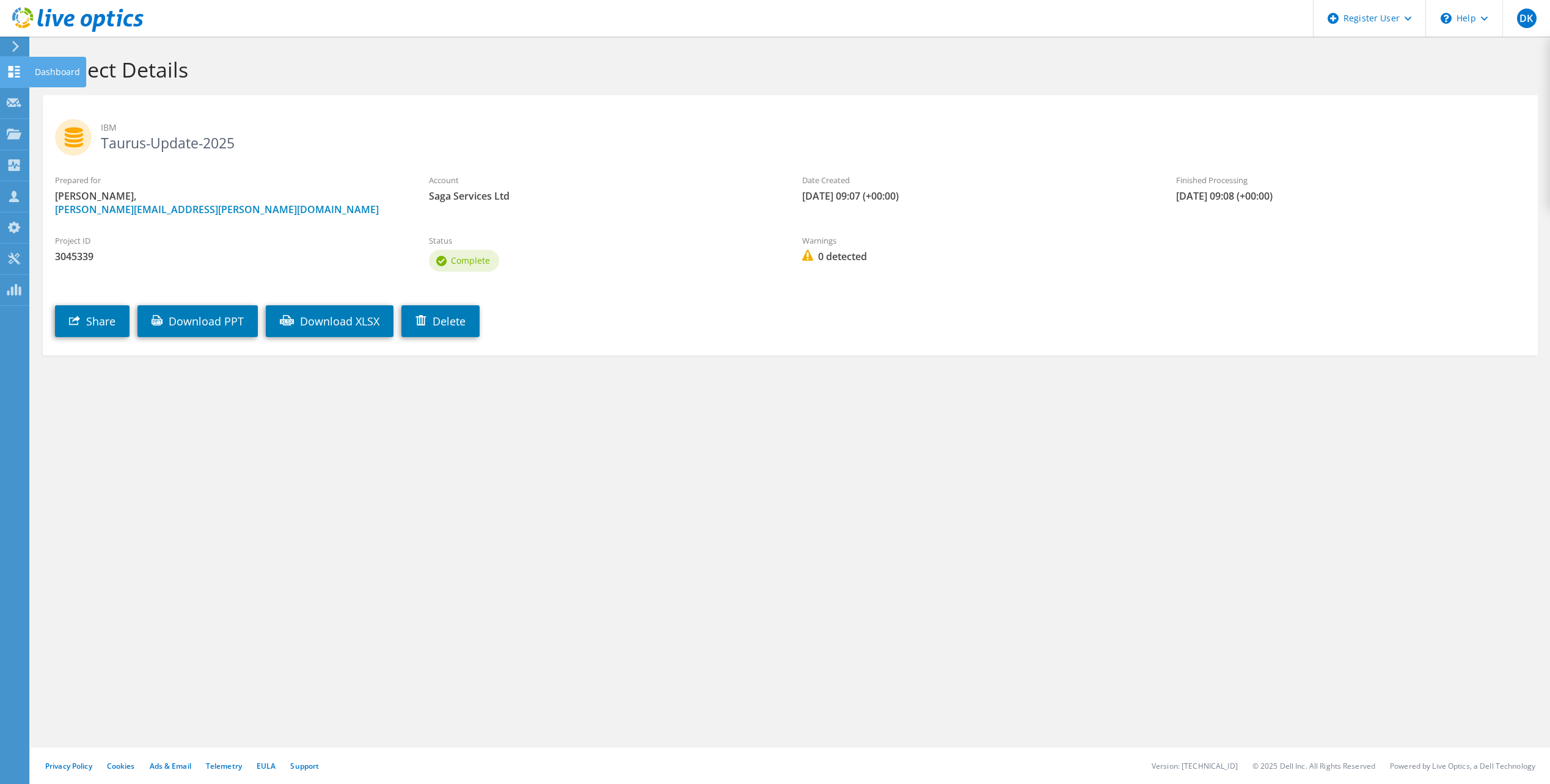
click at [41, 71] on div "Dashboard" at bounding box center [57, 72] width 57 height 31
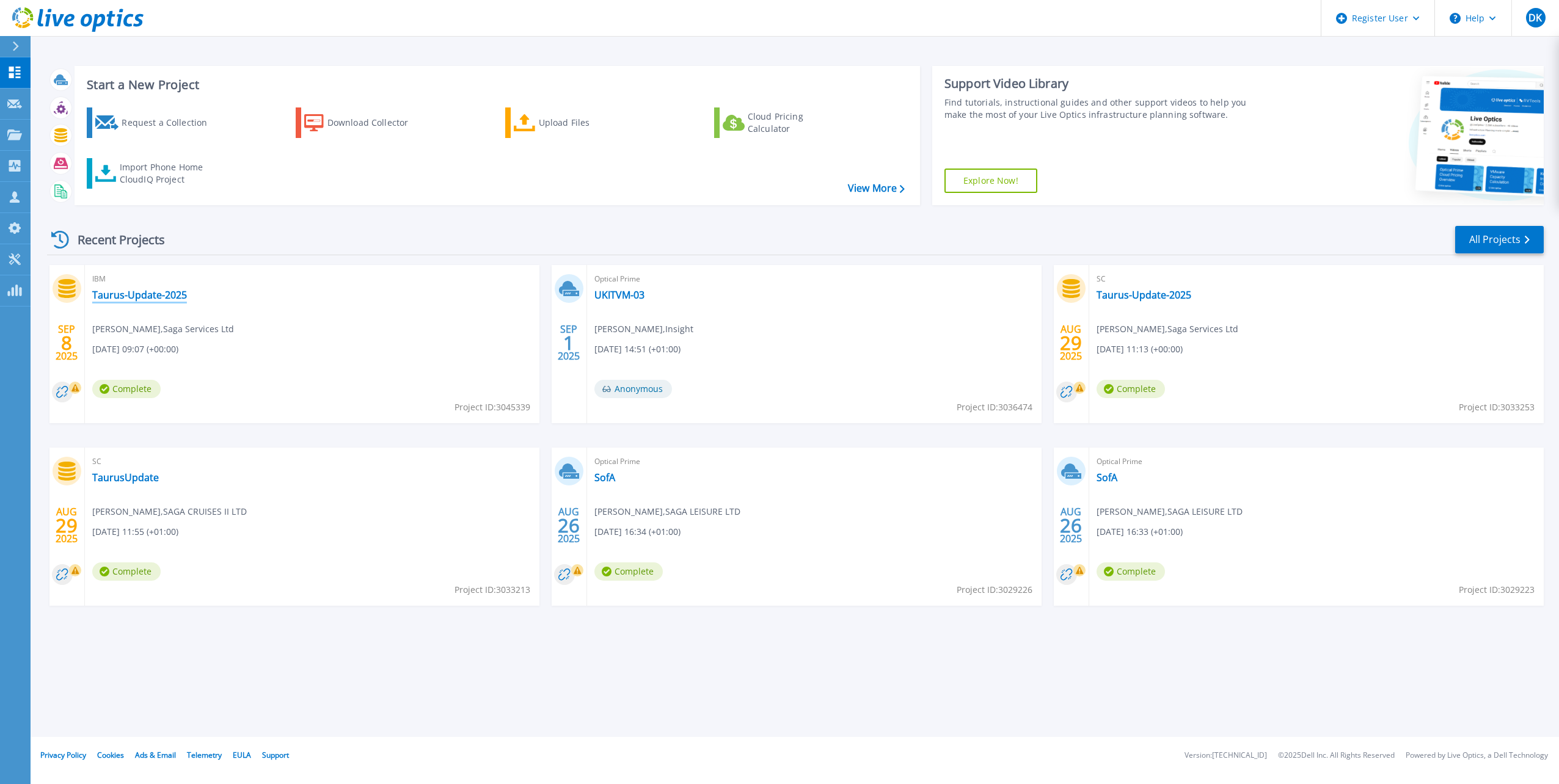
click at [144, 294] on link "Taurus-Update-2025" at bounding box center [139, 294] width 95 height 12
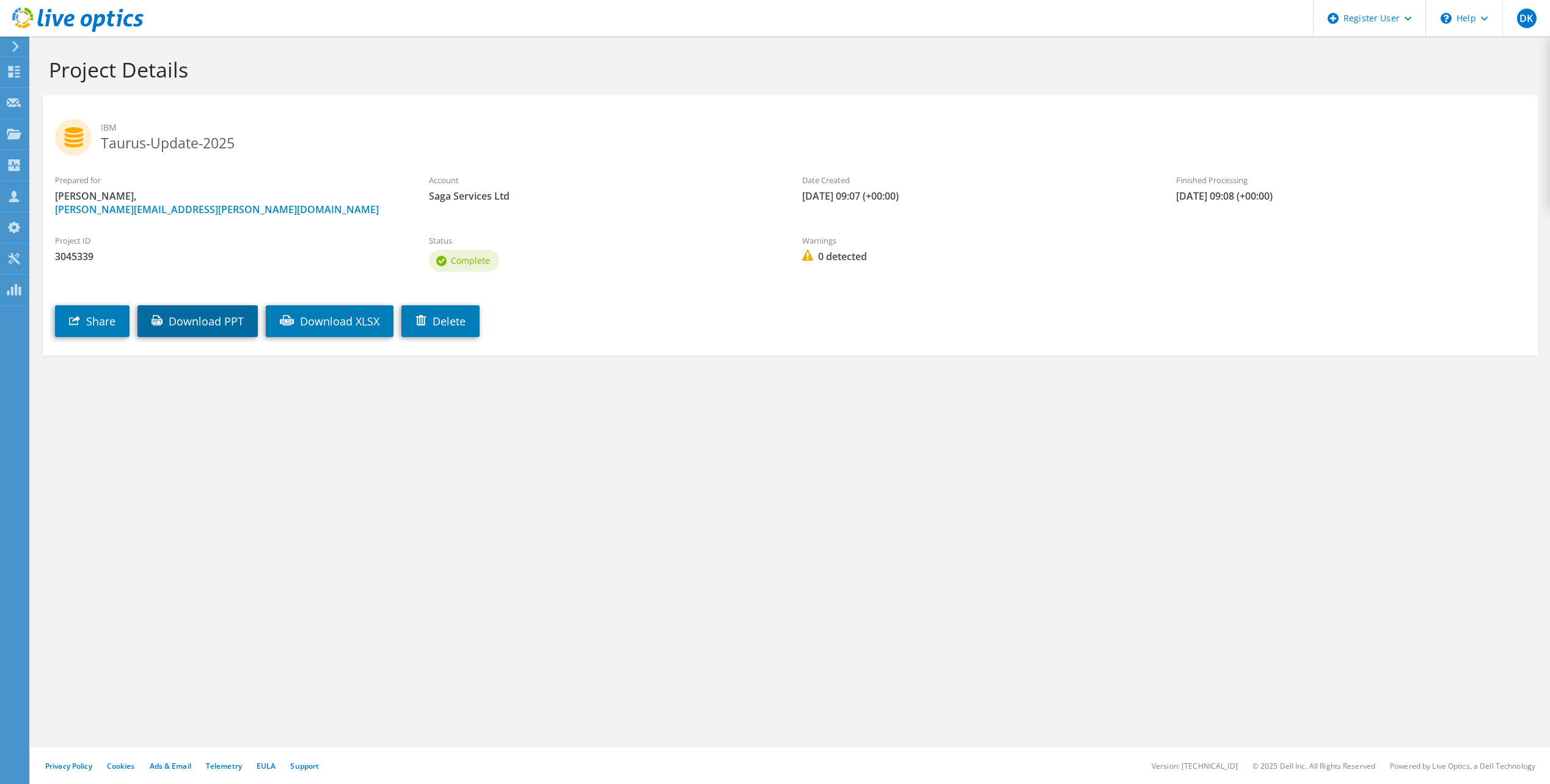
click at [196, 325] on link "Download PPT" at bounding box center [198, 321] width 121 height 32
